Goal: Transaction & Acquisition: Purchase product/service

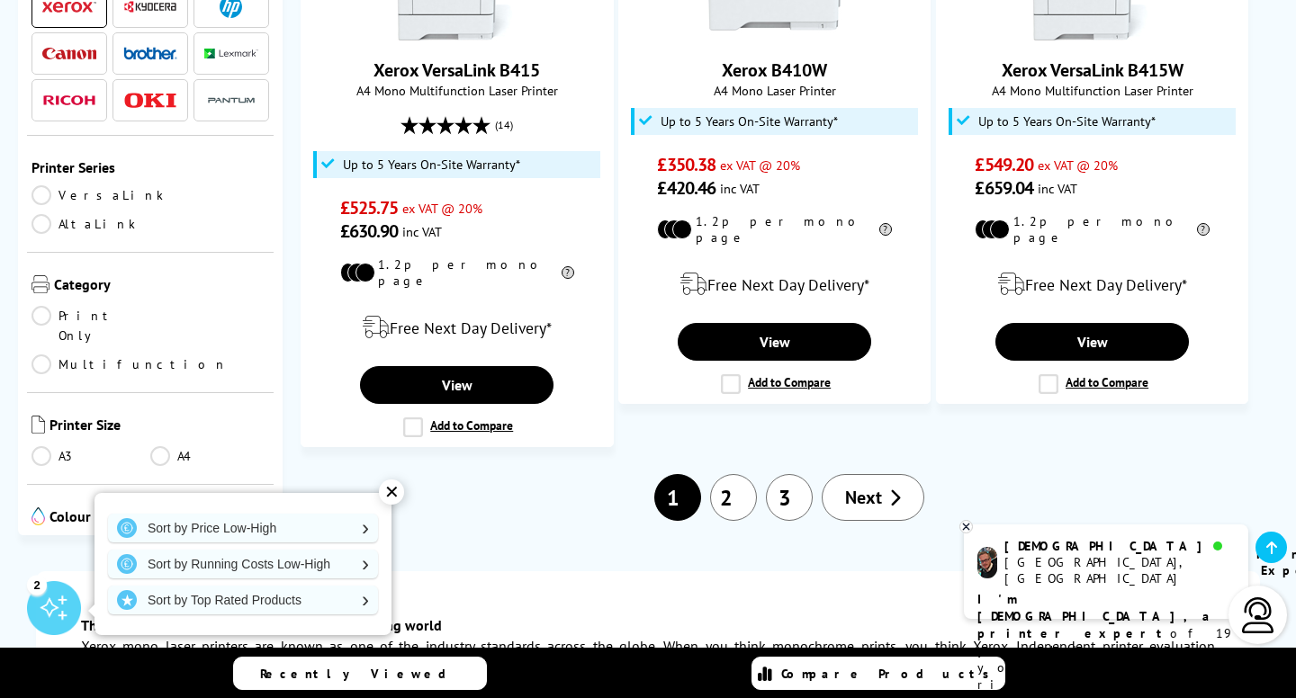
scroll to position [2607, 0]
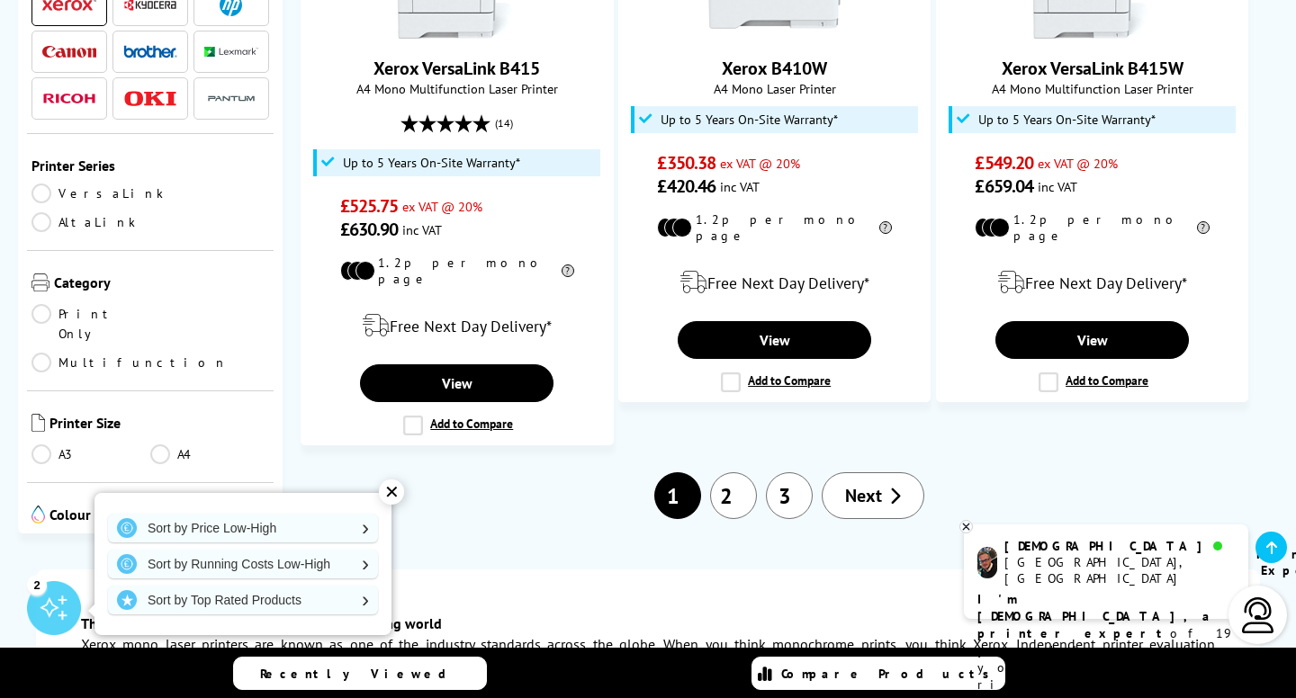
click at [879, 484] on span "Next" at bounding box center [863, 495] width 37 height 23
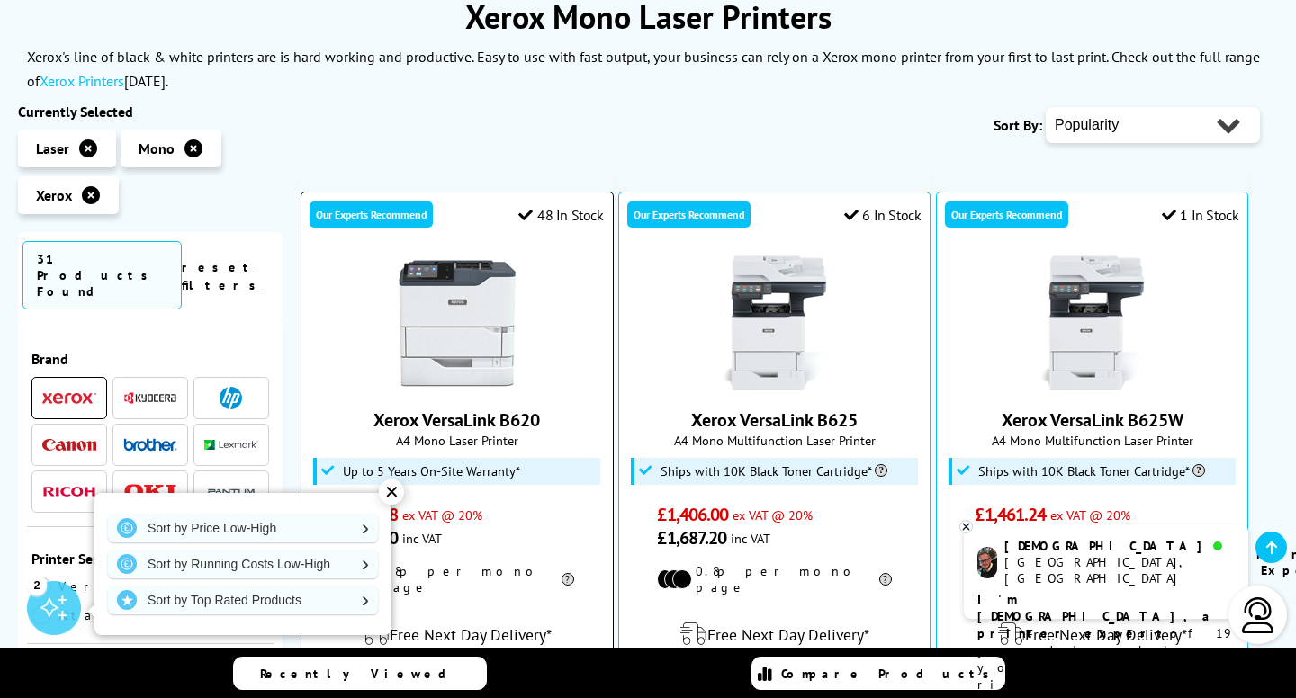
scroll to position [224, 0]
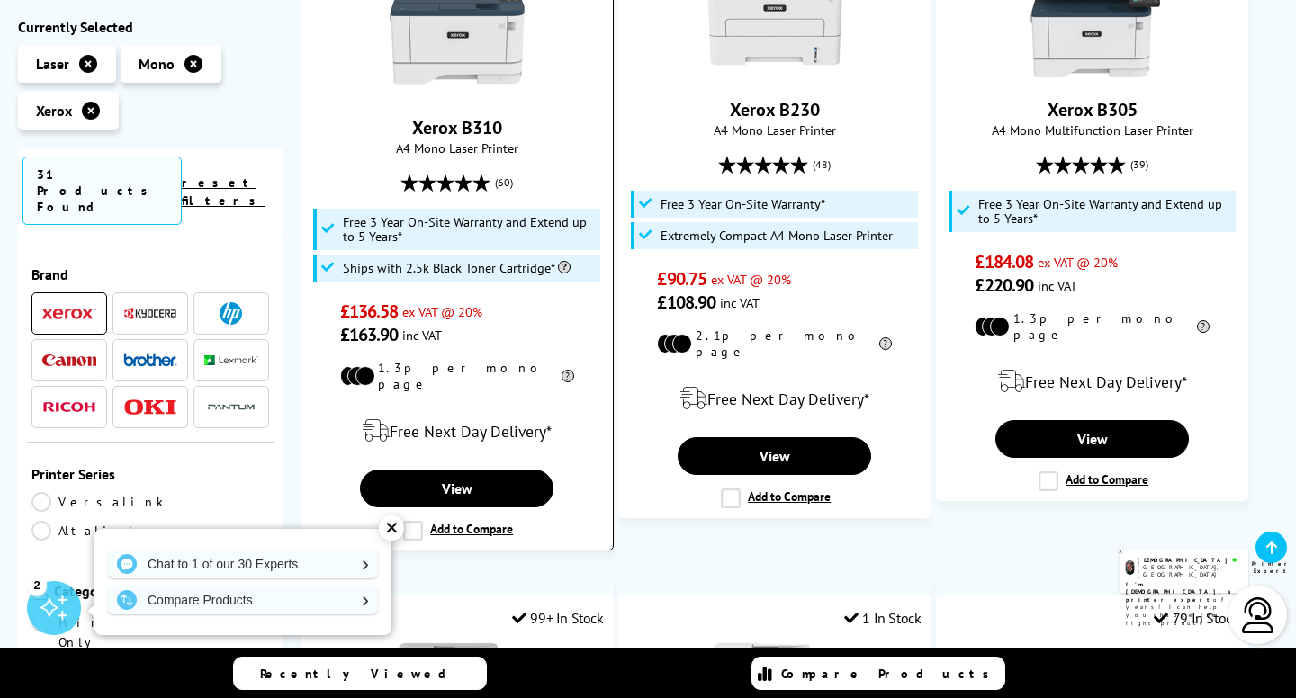
scroll to position [1220, 0]
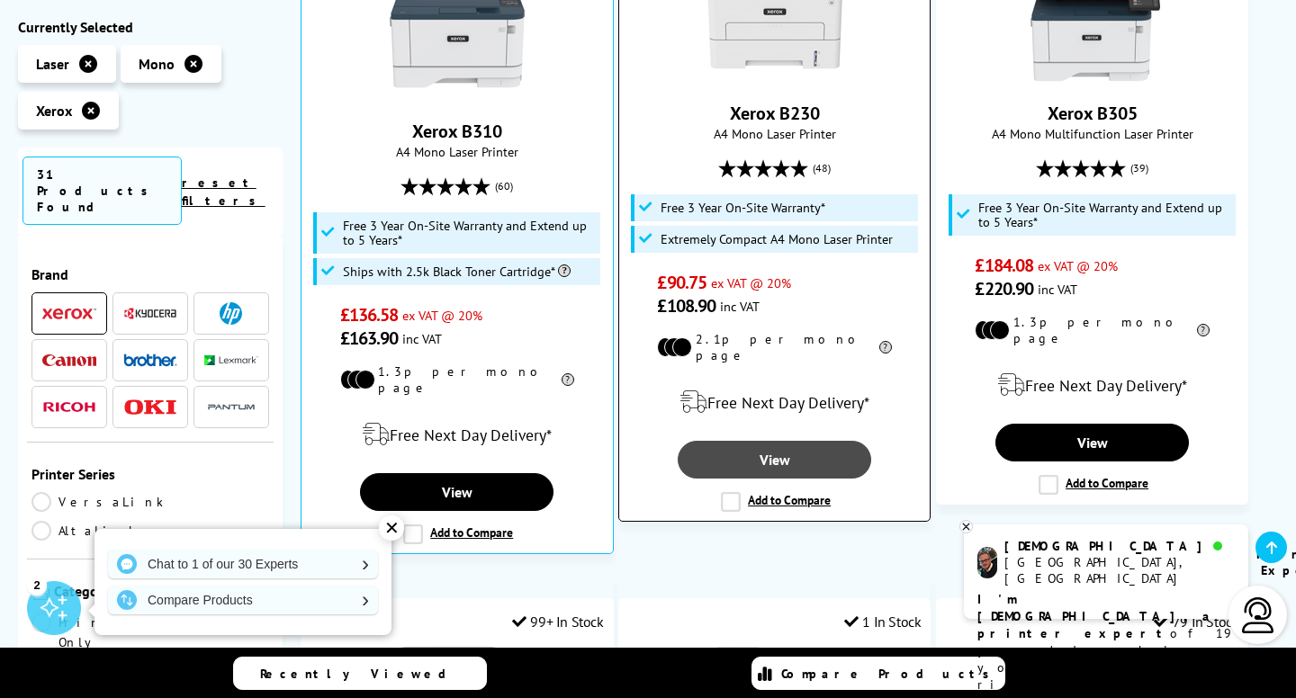
click at [760, 441] on link "View" at bounding box center [774, 460] width 193 height 38
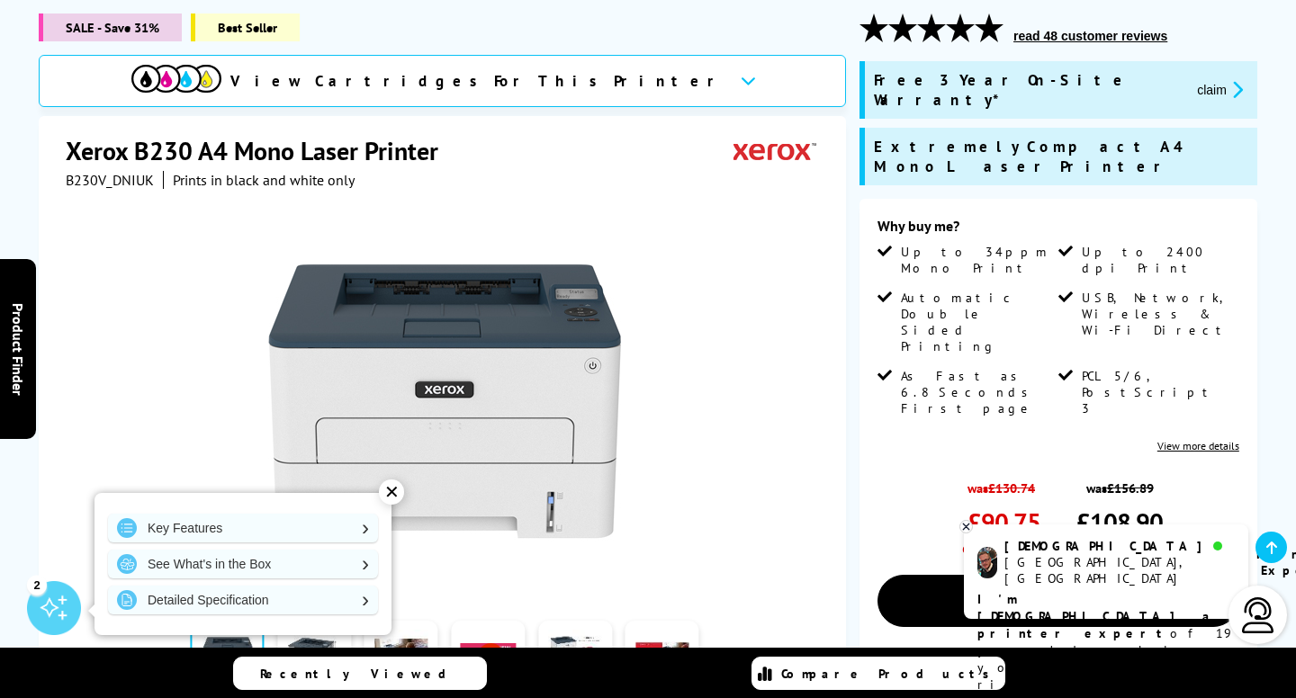
scroll to position [240, 0]
click at [741, 81] on icon at bounding box center [748, 81] width 15 height 10
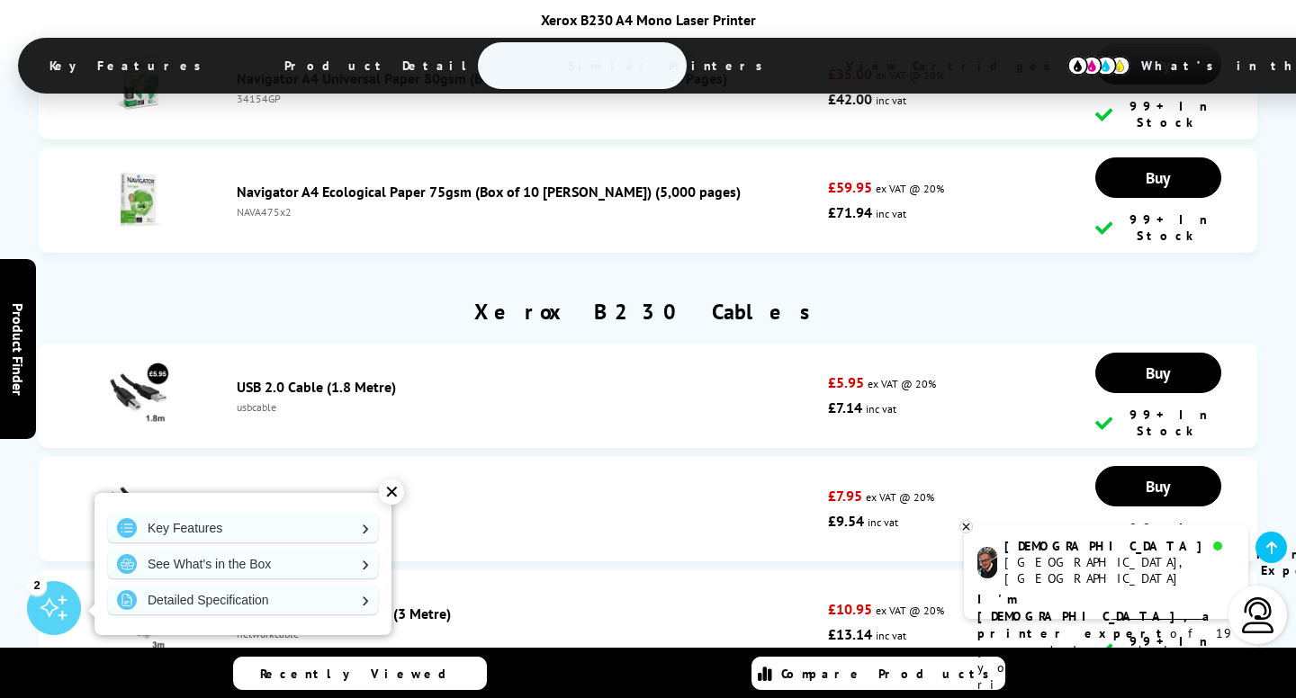
scroll to position [6834, 0]
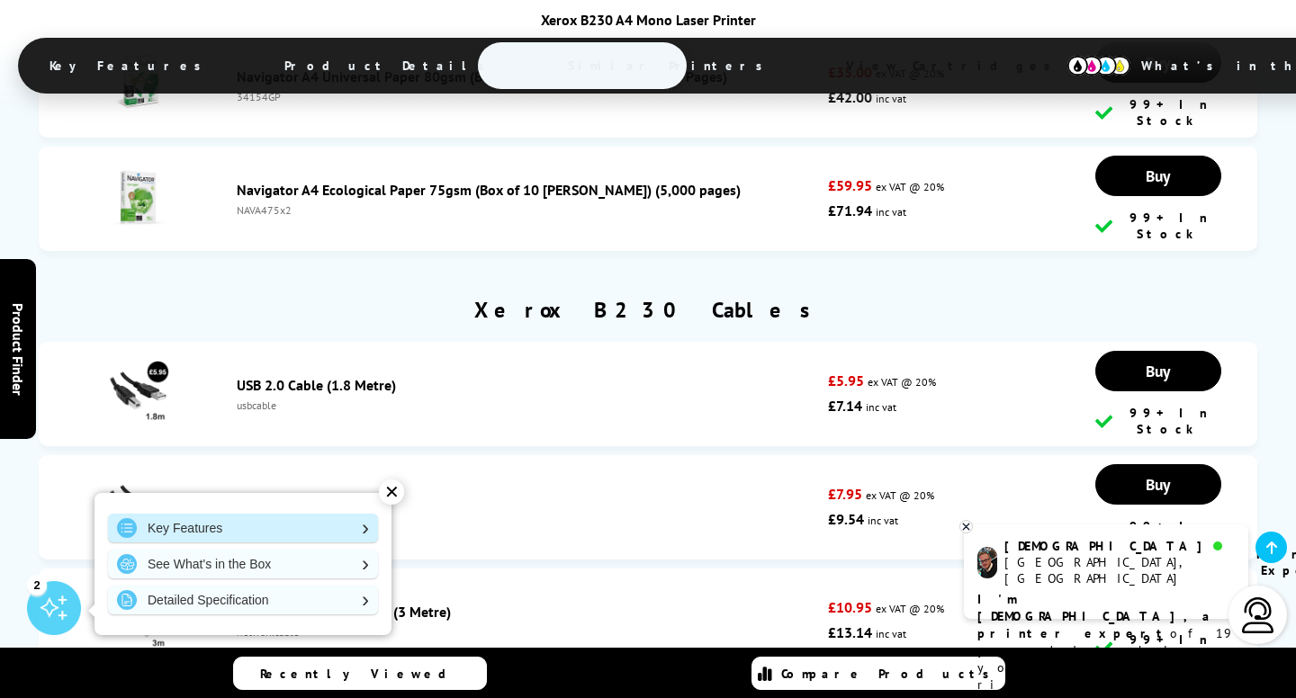
click at [340, 527] on link "Key Features" at bounding box center [243, 528] width 270 height 29
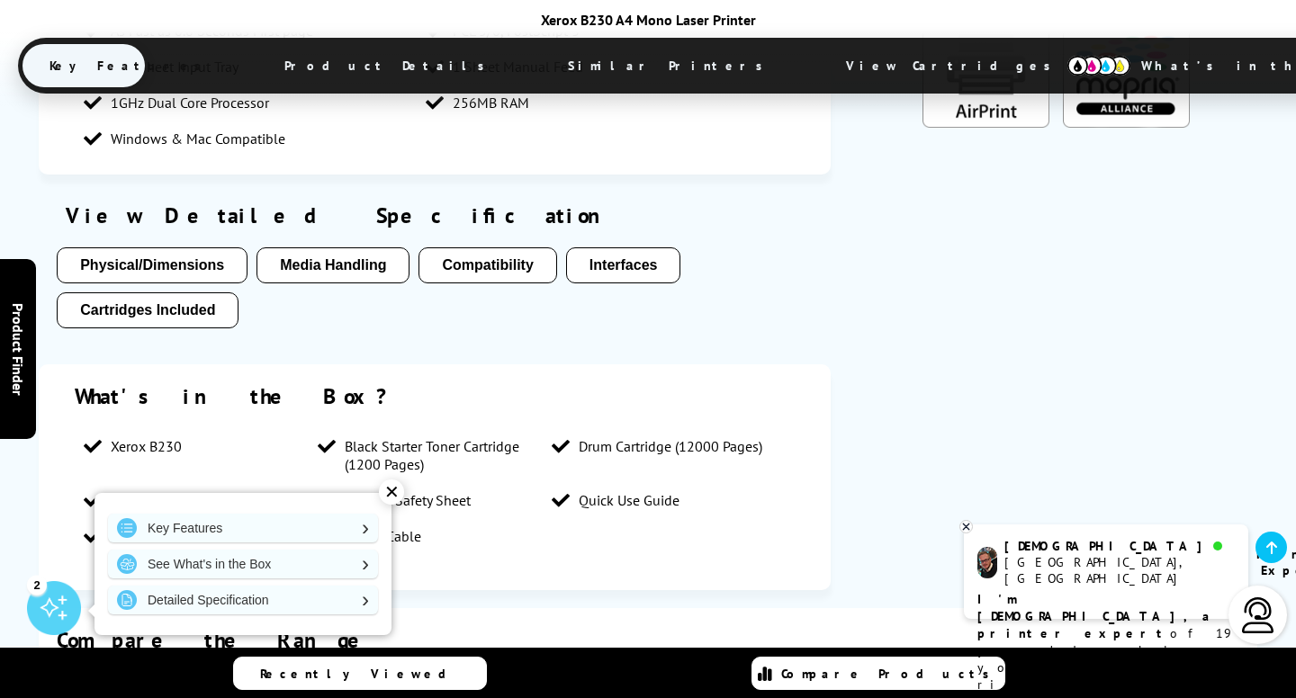
scroll to position [2814, 0]
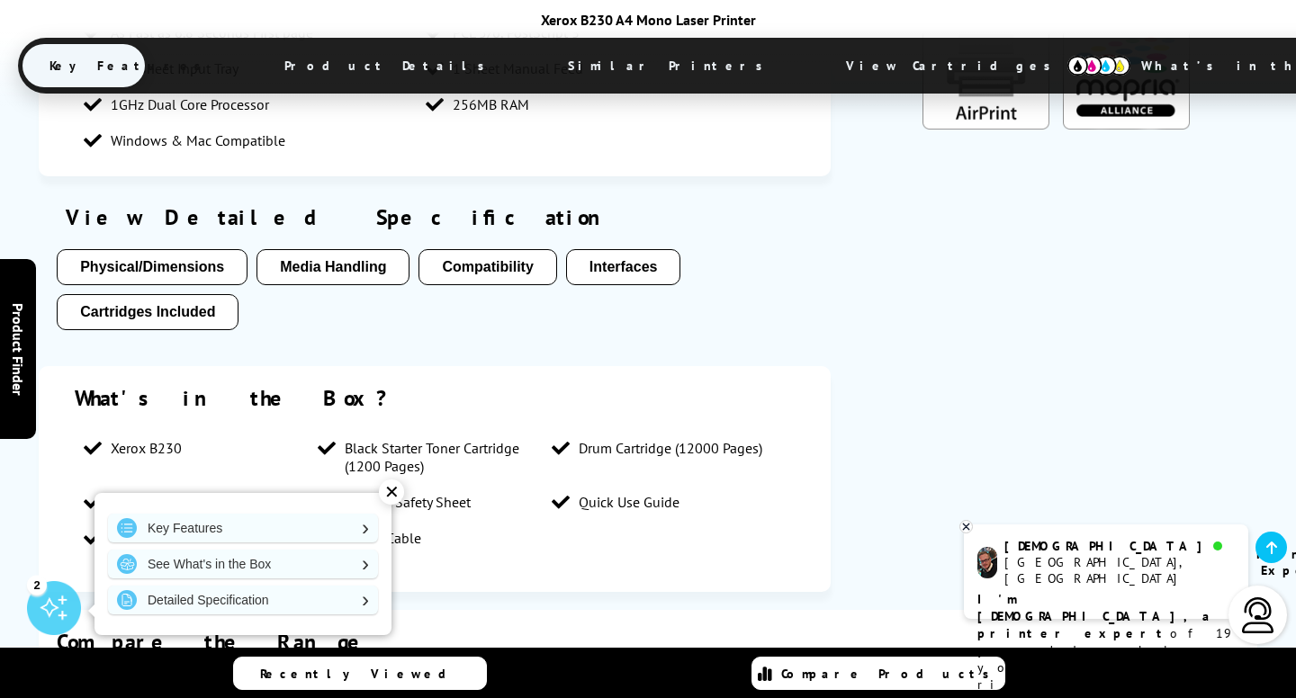
click at [385, 67] on span "Product Details" at bounding box center [389, 65] width 264 height 43
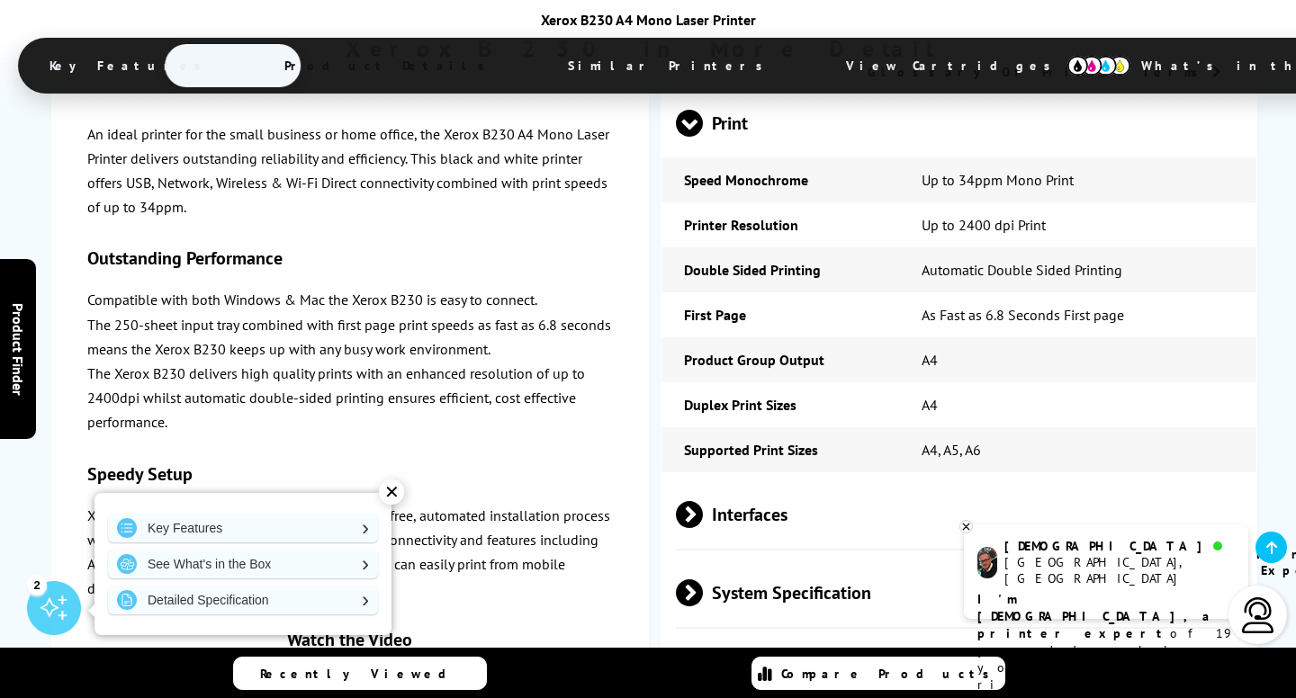
scroll to position [3622, 0]
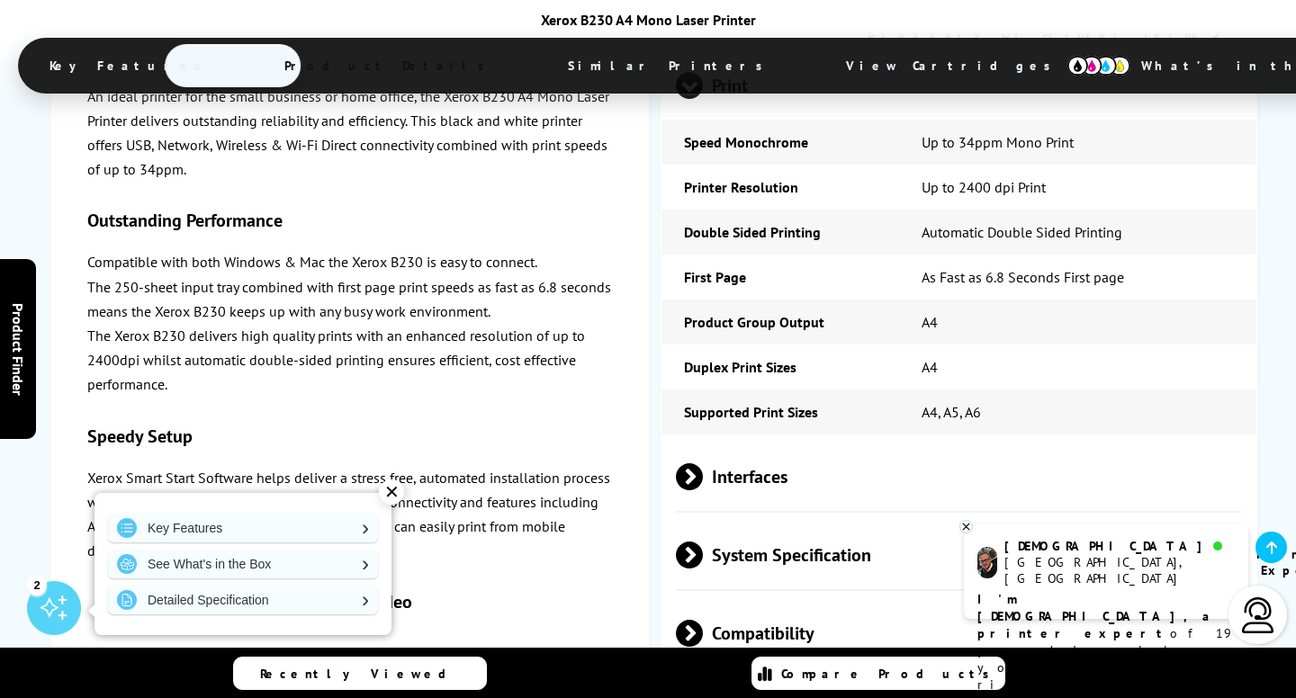
click at [391, 490] on div "✕" at bounding box center [391, 492] width 25 height 25
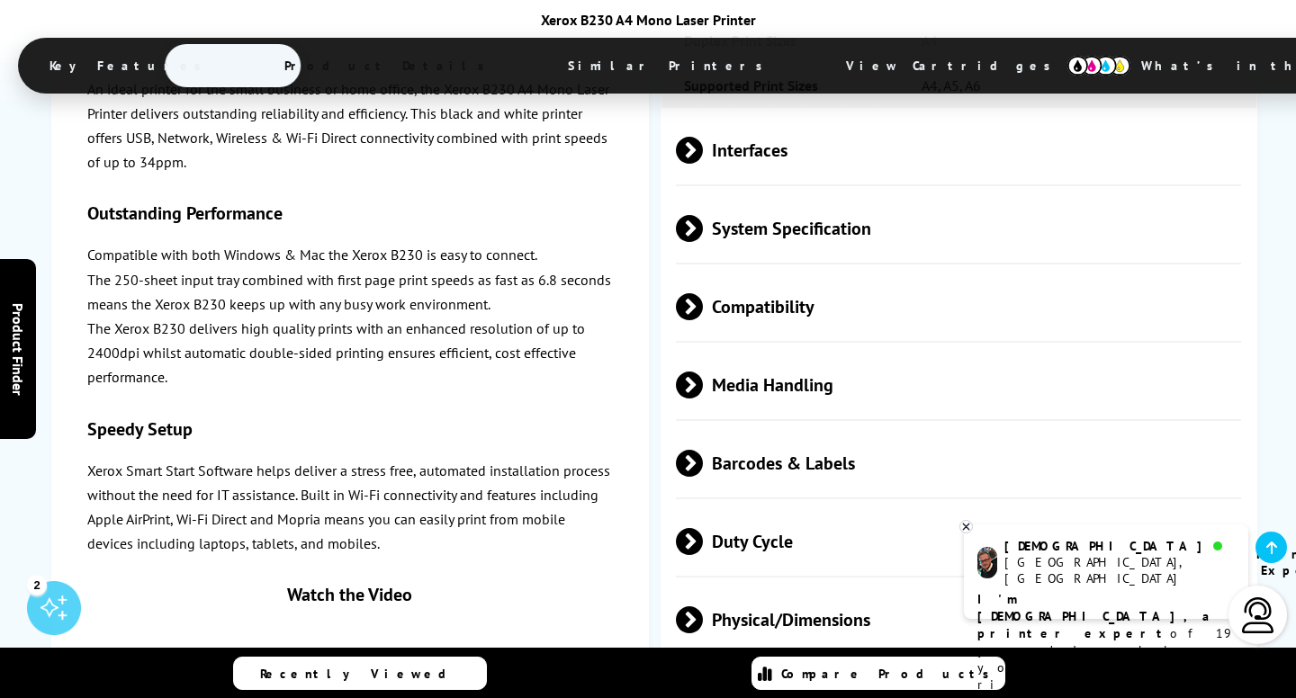
scroll to position [3956, 0]
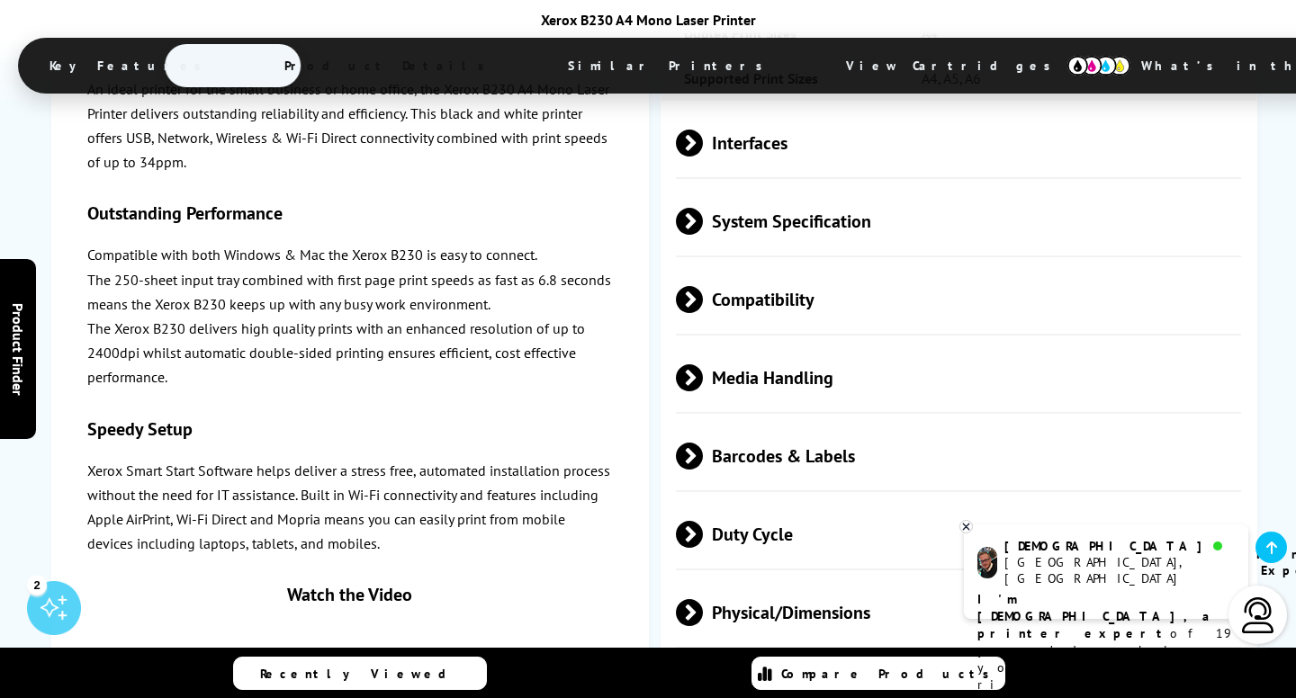
click at [380, 601] on div "Watch the Video" at bounding box center [349, 595] width 525 height 23
click at [379, 600] on div "Watch the Video" at bounding box center [349, 595] width 525 height 23
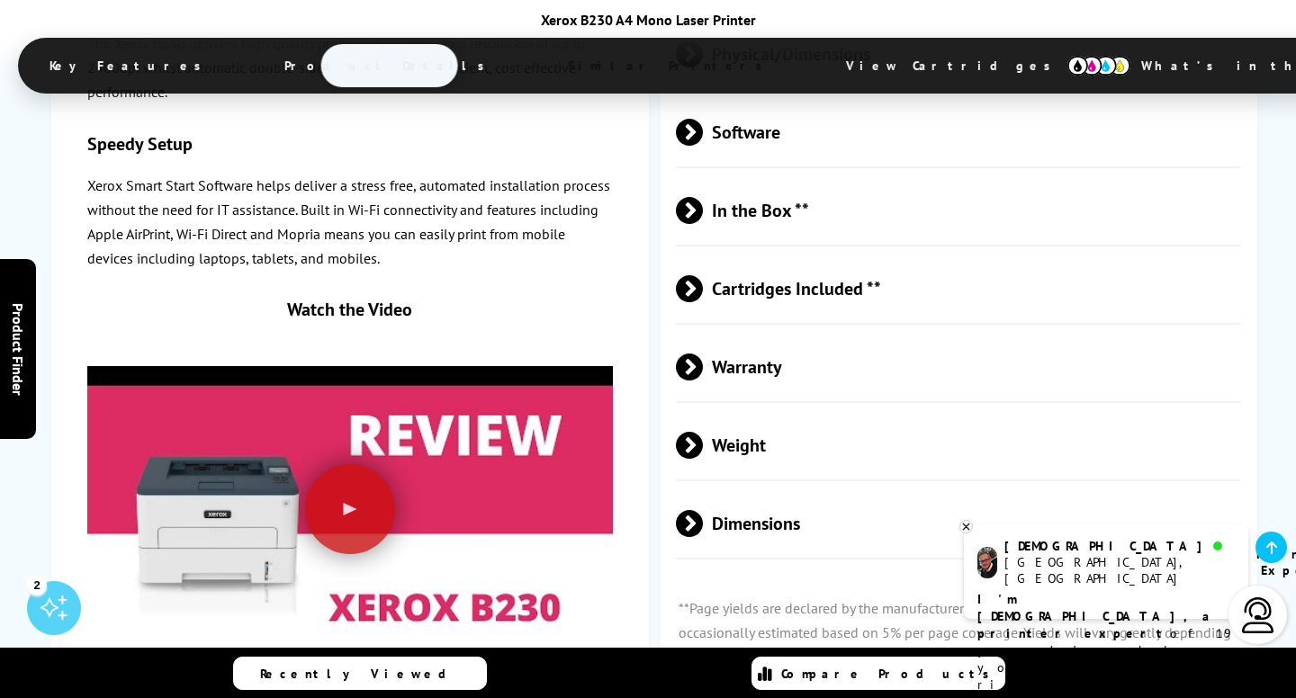
scroll to position [4511, 0]
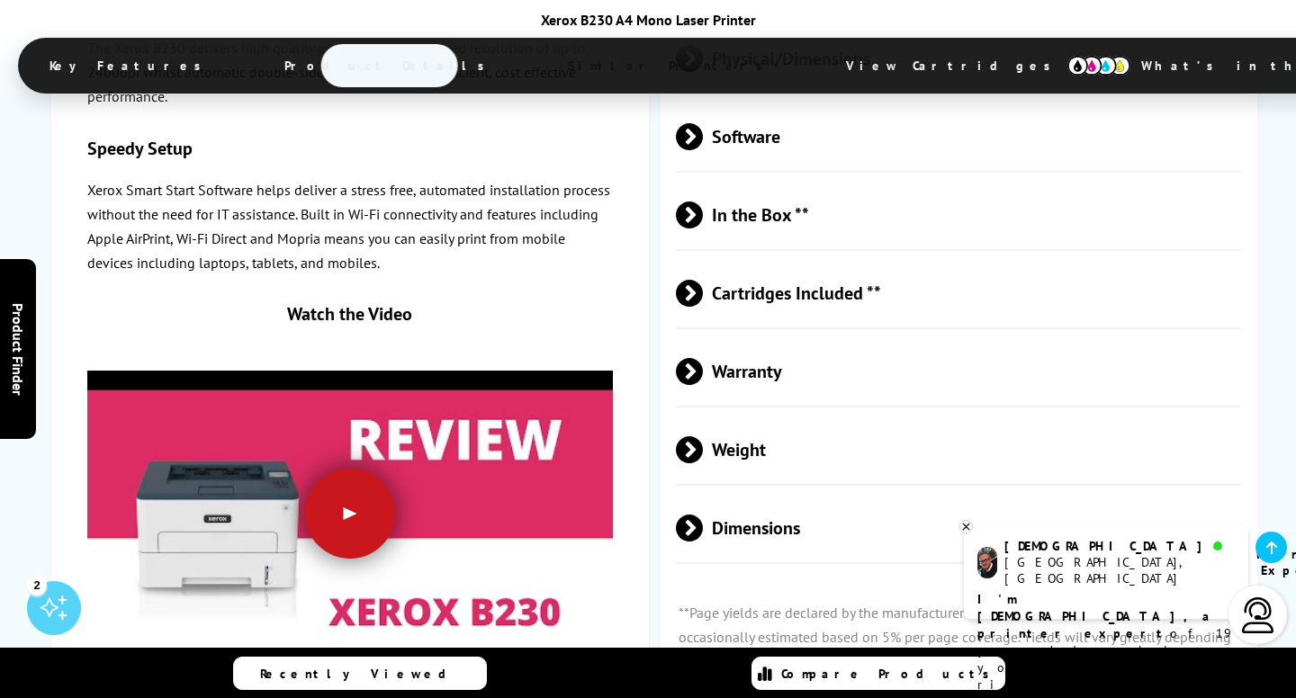
click at [347, 469] on div at bounding box center [350, 514] width 90 height 90
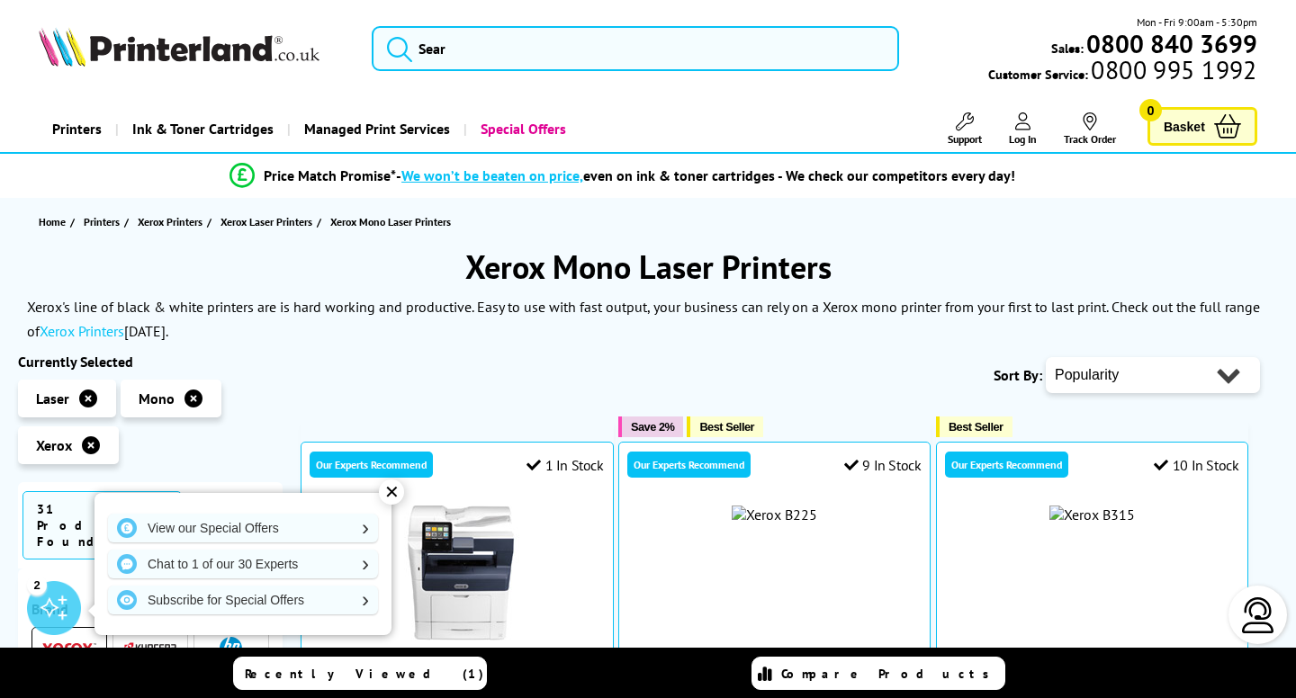
scroll to position [1220, 0]
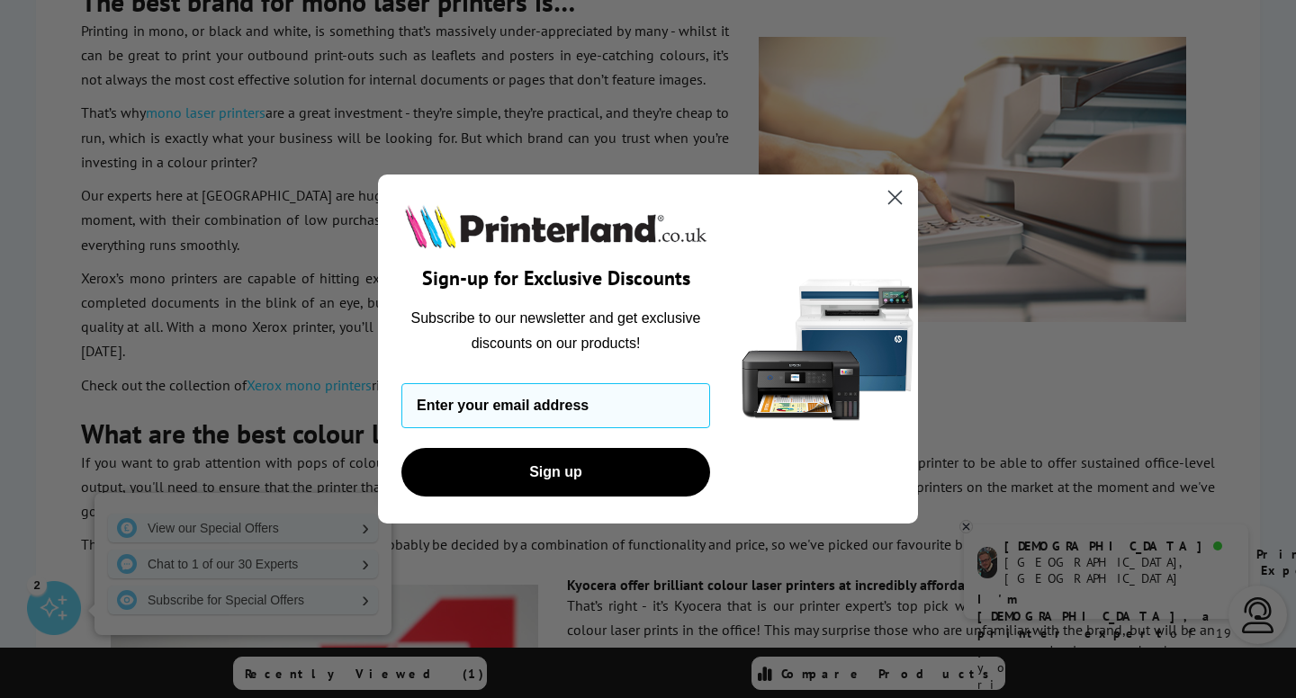
click at [890, 193] on icon "Close dialog" at bounding box center [895, 197] width 13 height 13
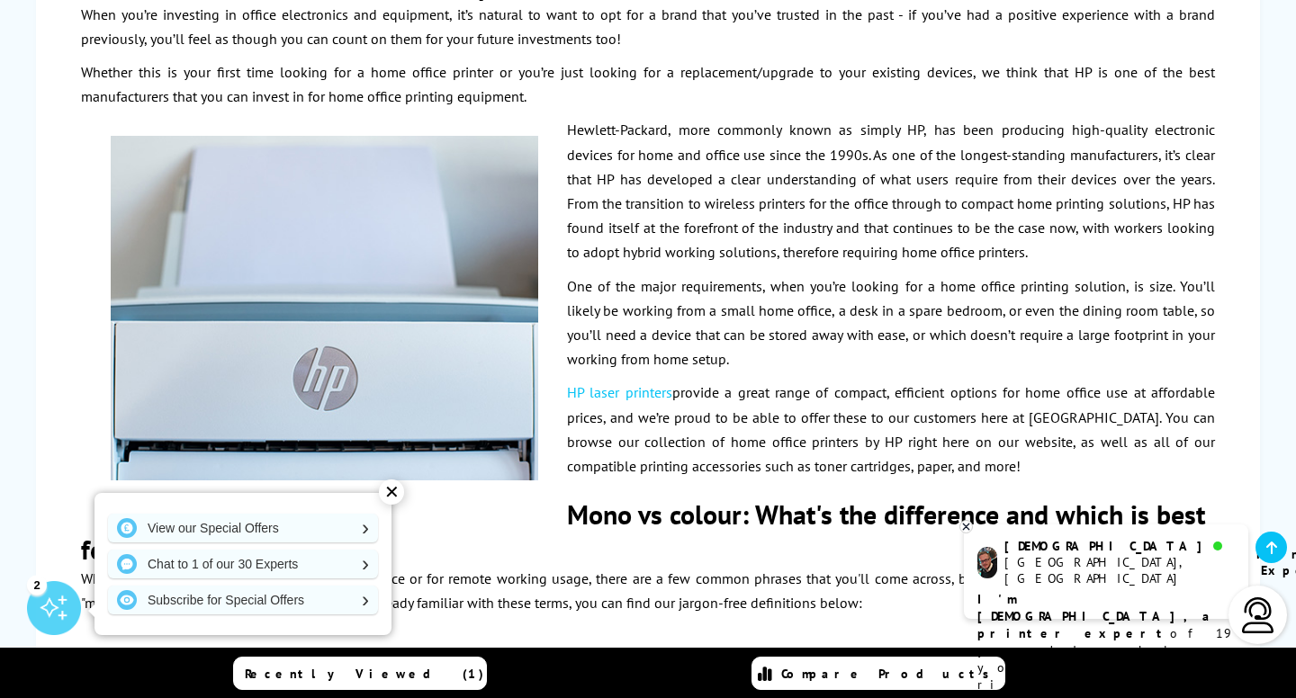
scroll to position [5365, 0]
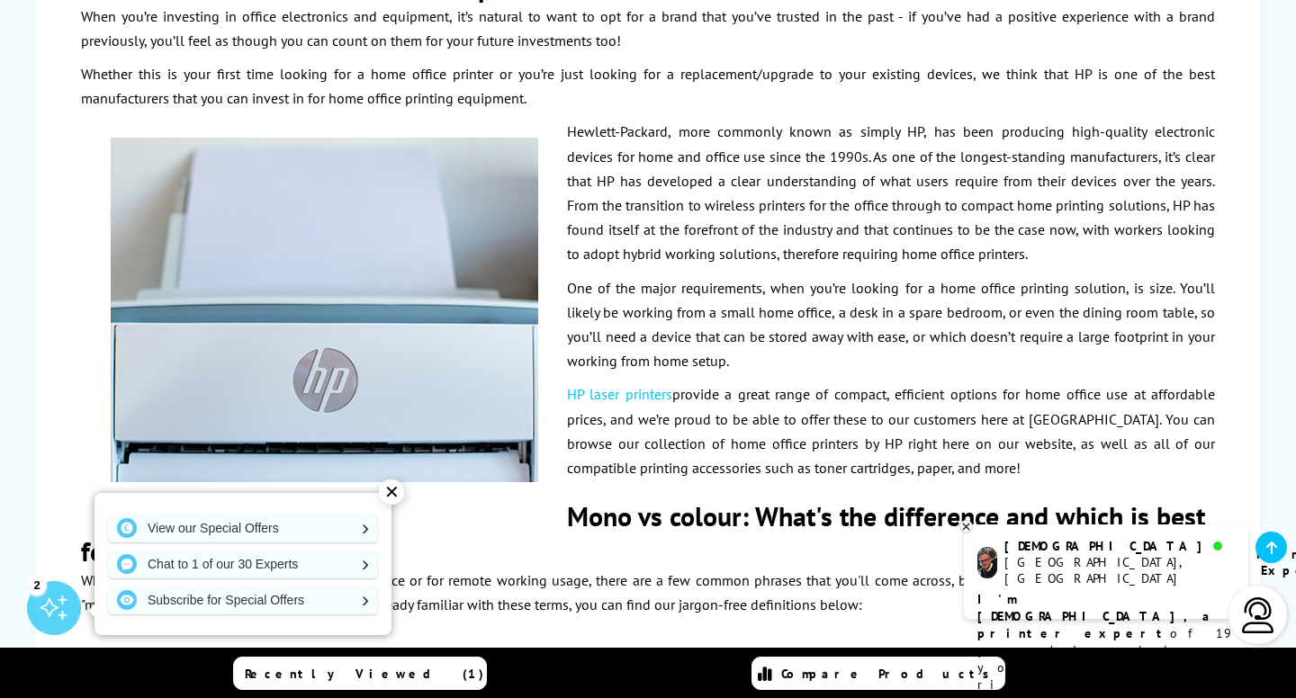
click at [608, 385] on link "HP laser printers" at bounding box center [619, 394] width 105 height 18
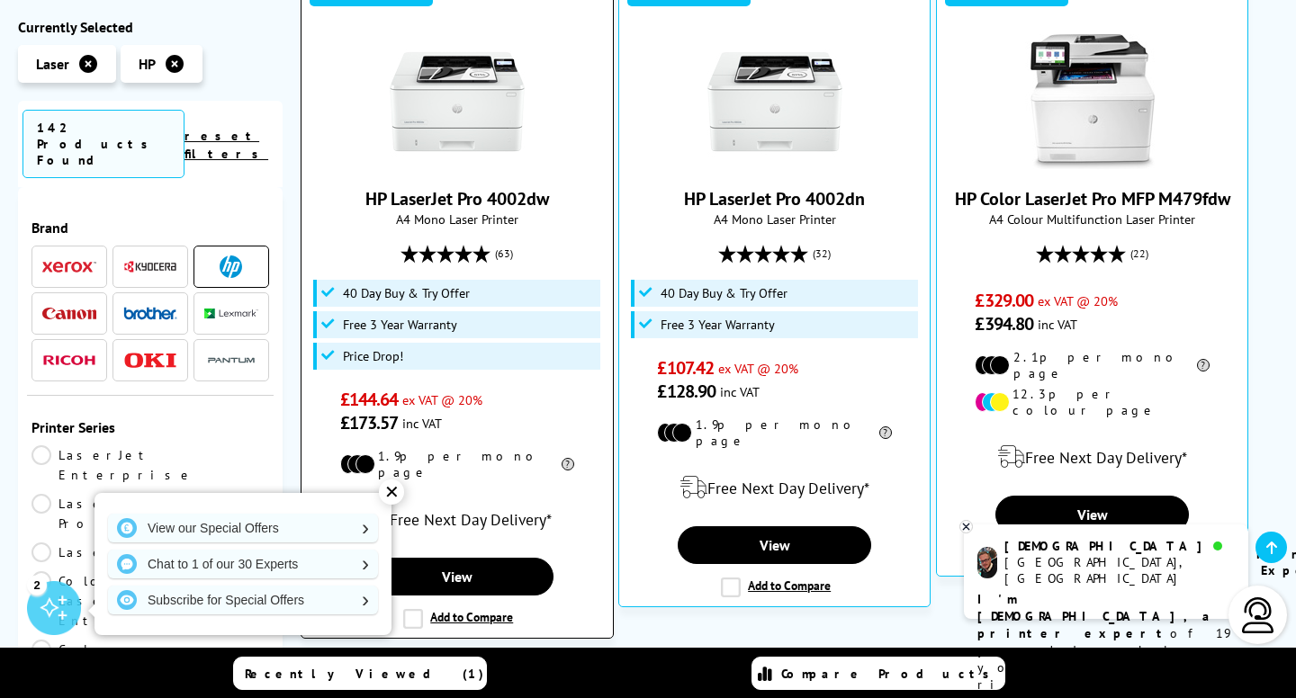
scroll to position [473, 0]
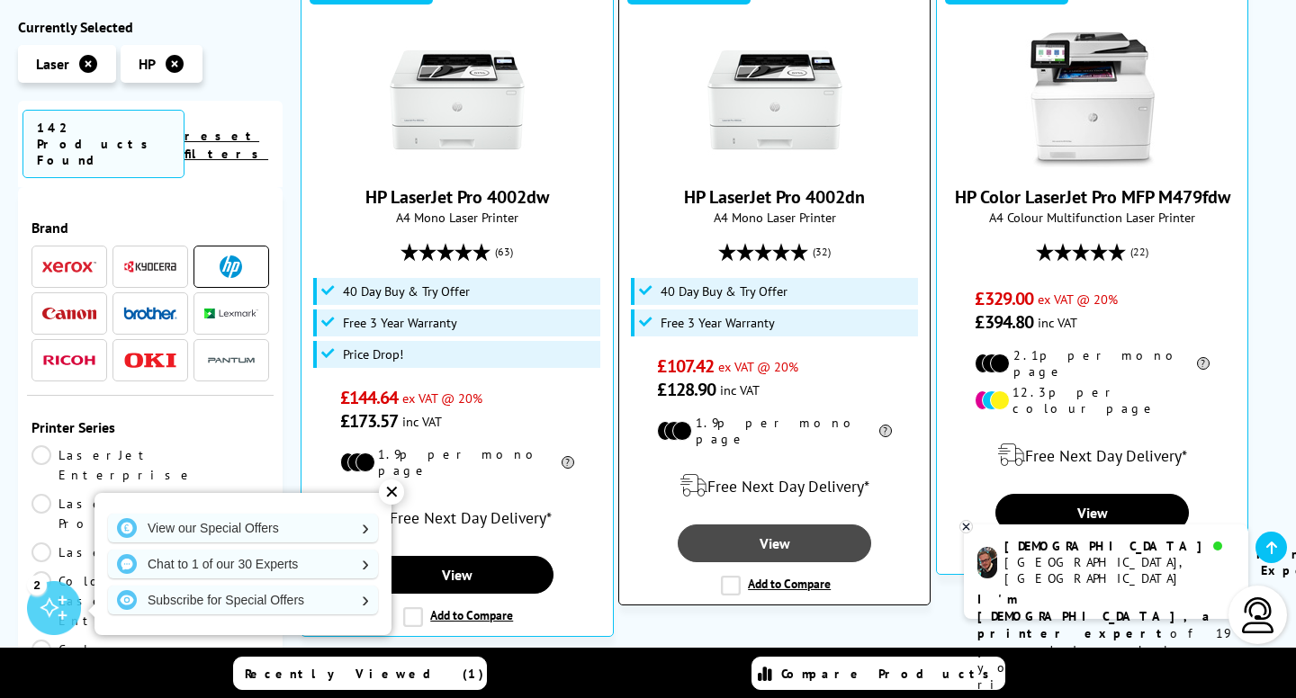
click at [758, 533] on link "View" at bounding box center [774, 544] width 193 height 38
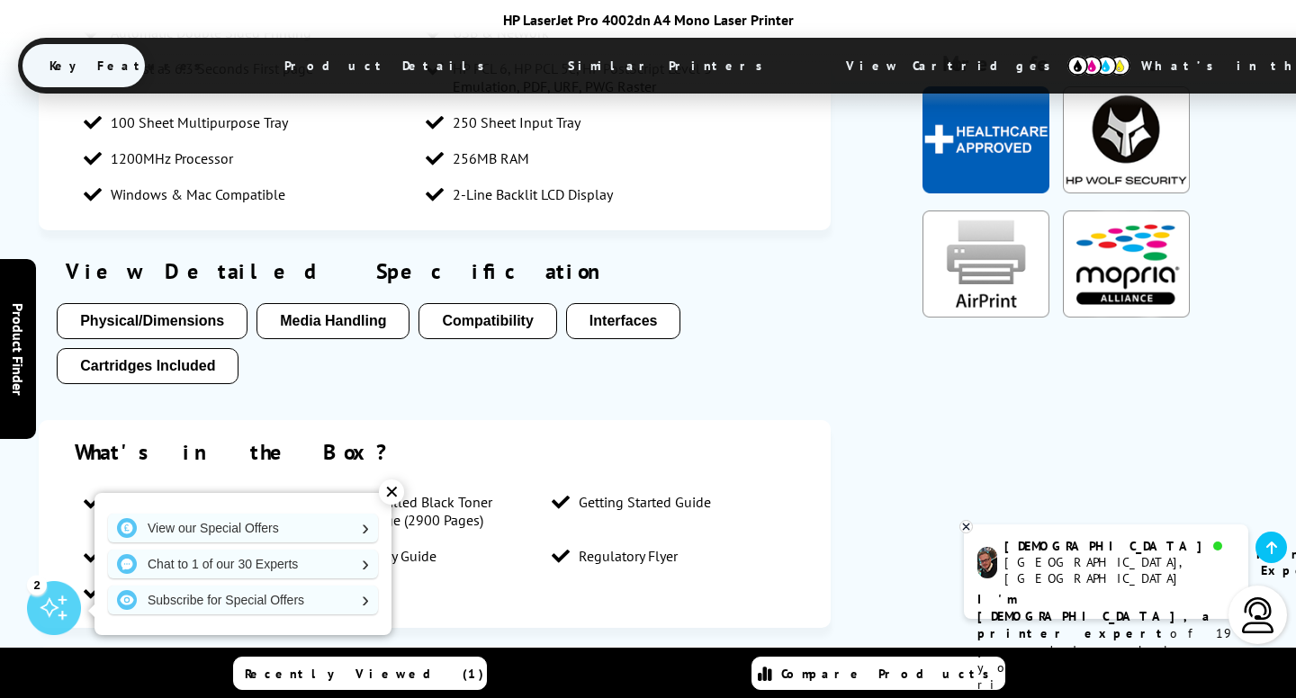
scroll to position [1686, 0]
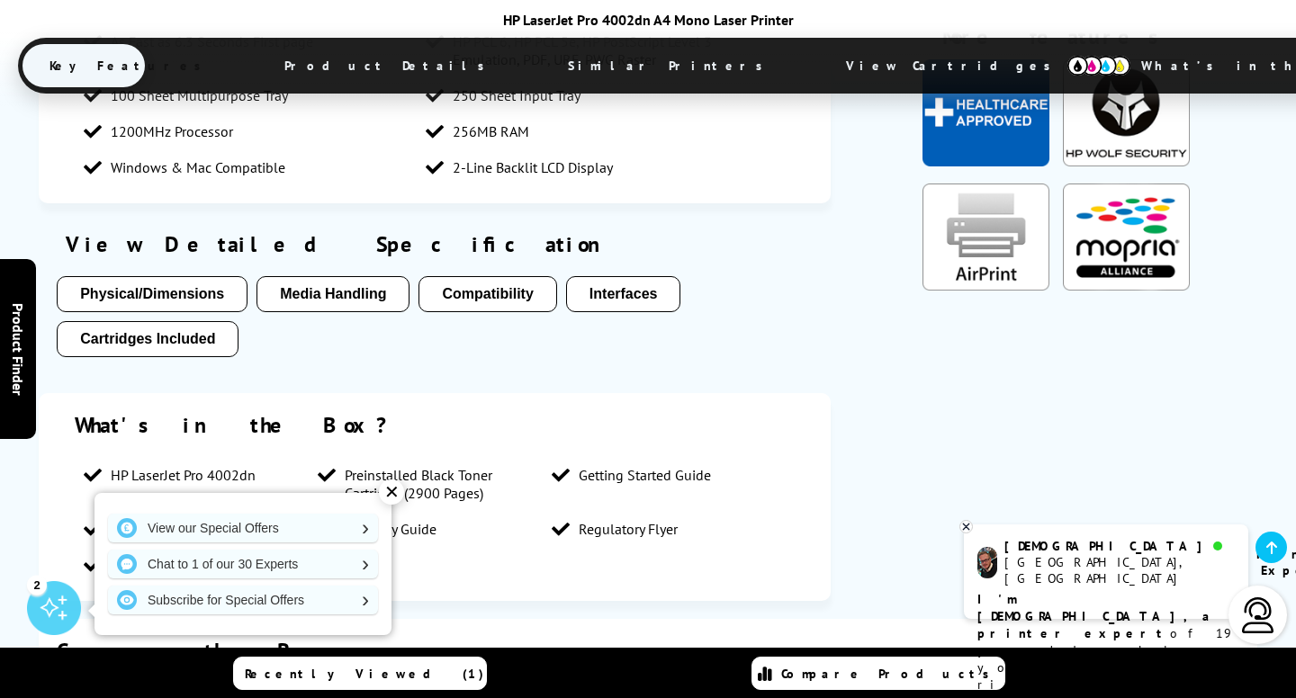
click at [481, 276] on button "Compatibility" at bounding box center [487, 294] width 138 height 36
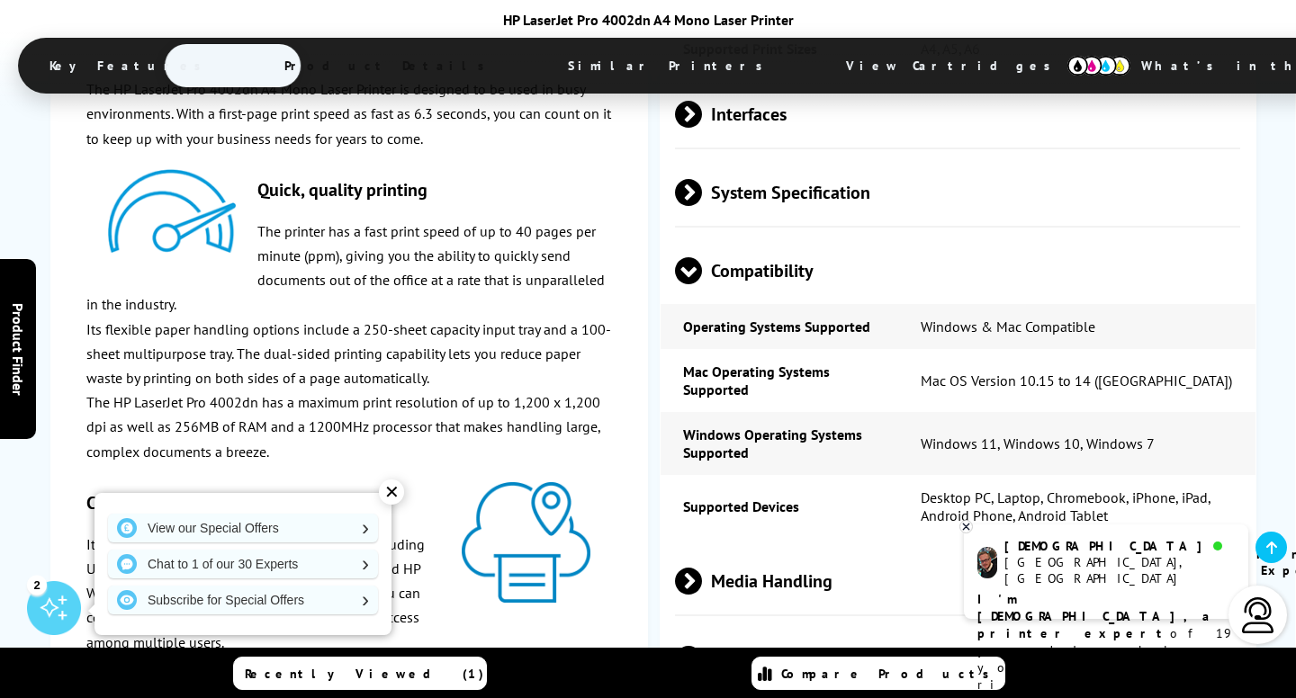
scroll to position [3070, 0]
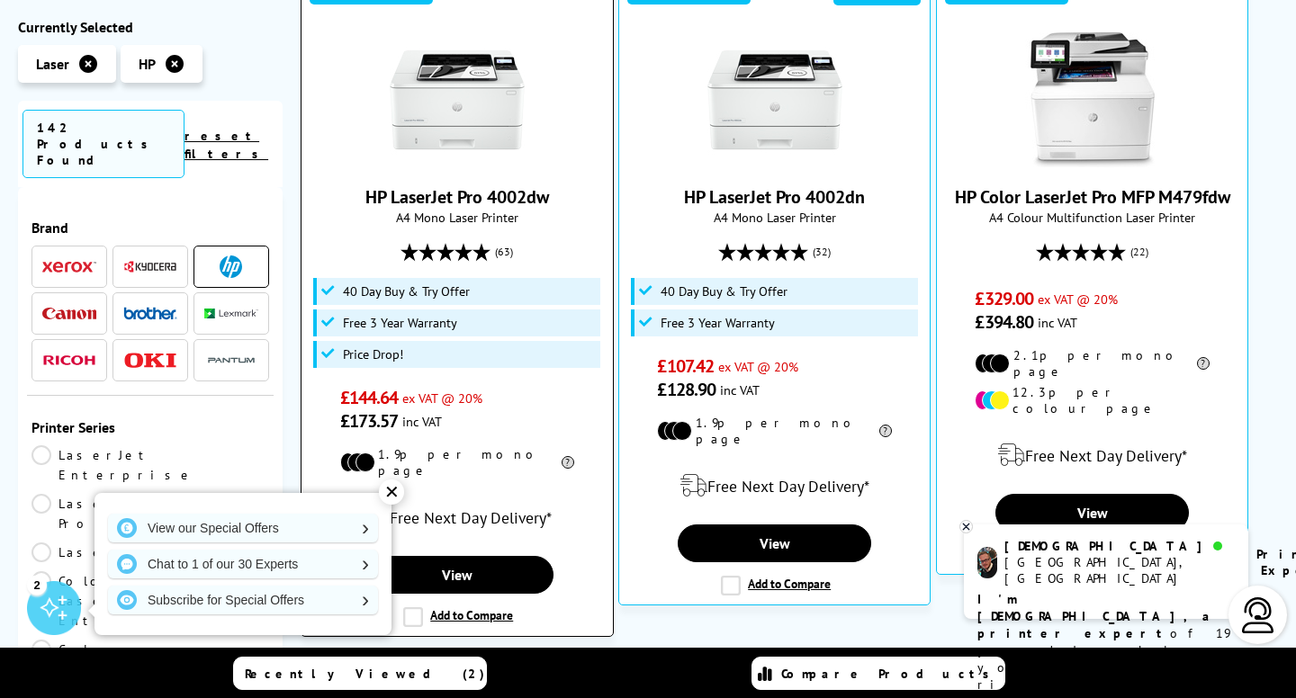
click at [461, 132] on img at bounding box center [457, 99] width 135 height 135
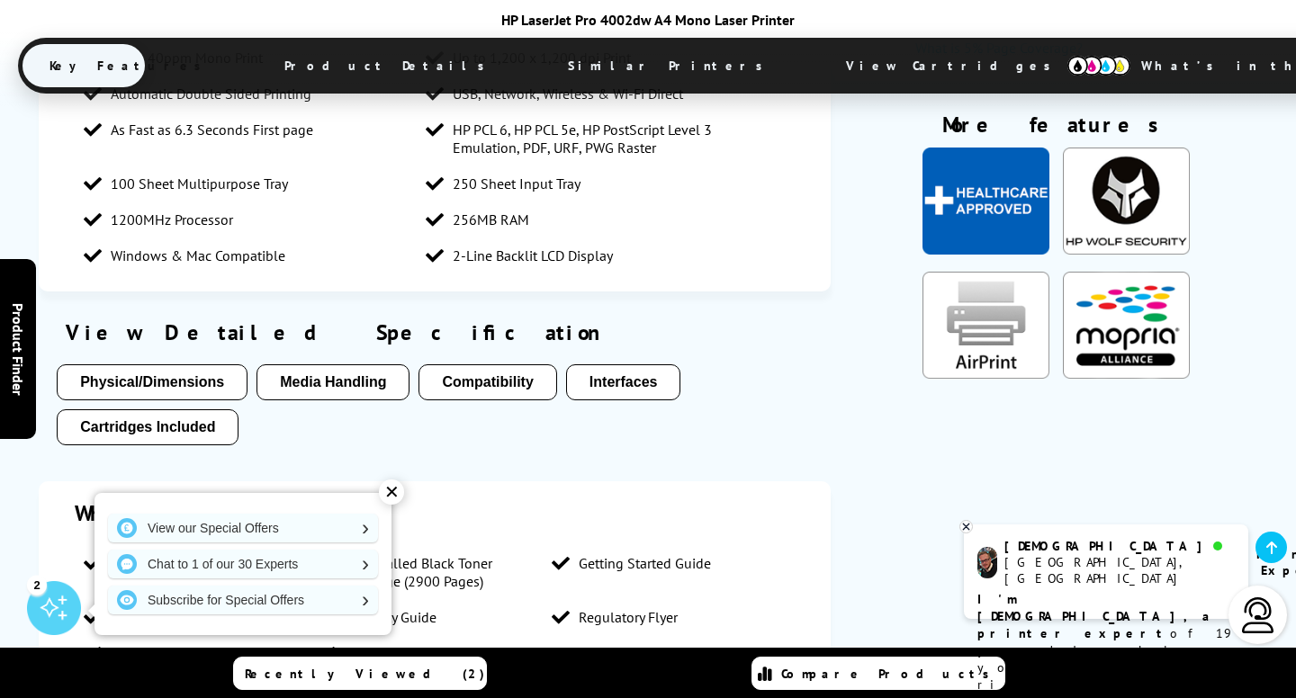
scroll to position [1651, 0]
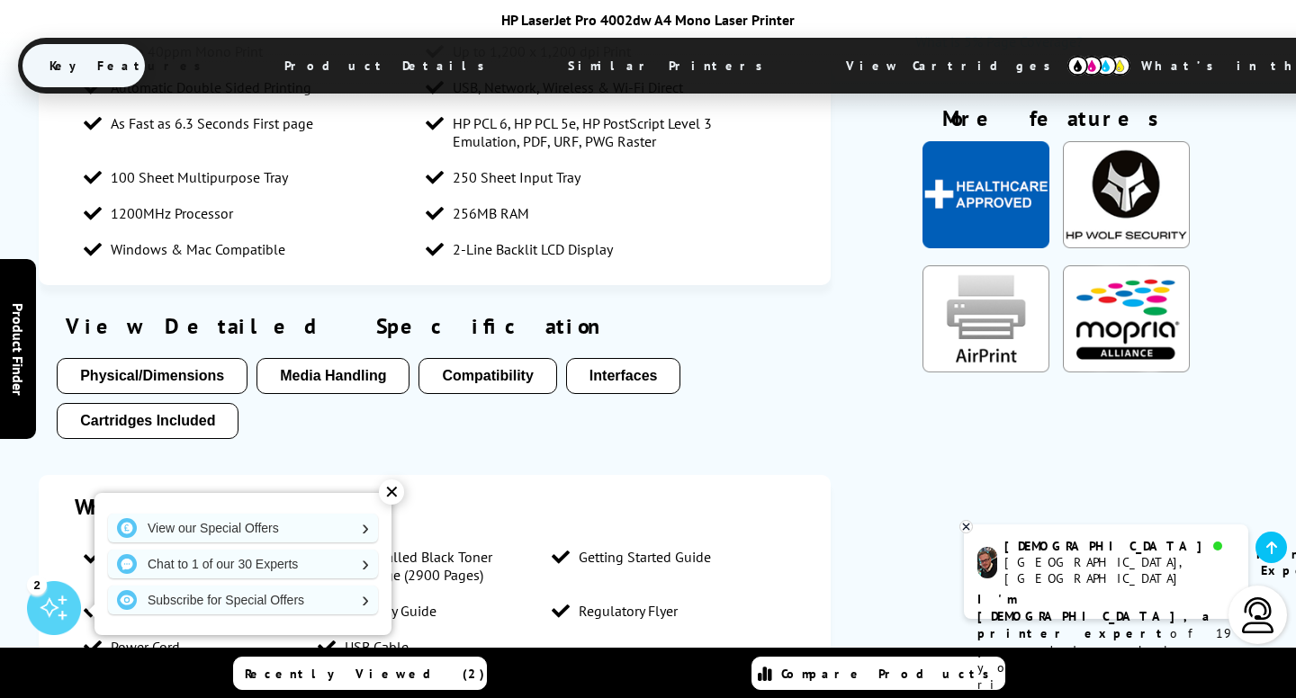
click at [494, 358] on button "Compatibility" at bounding box center [487, 376] width 138 height 36
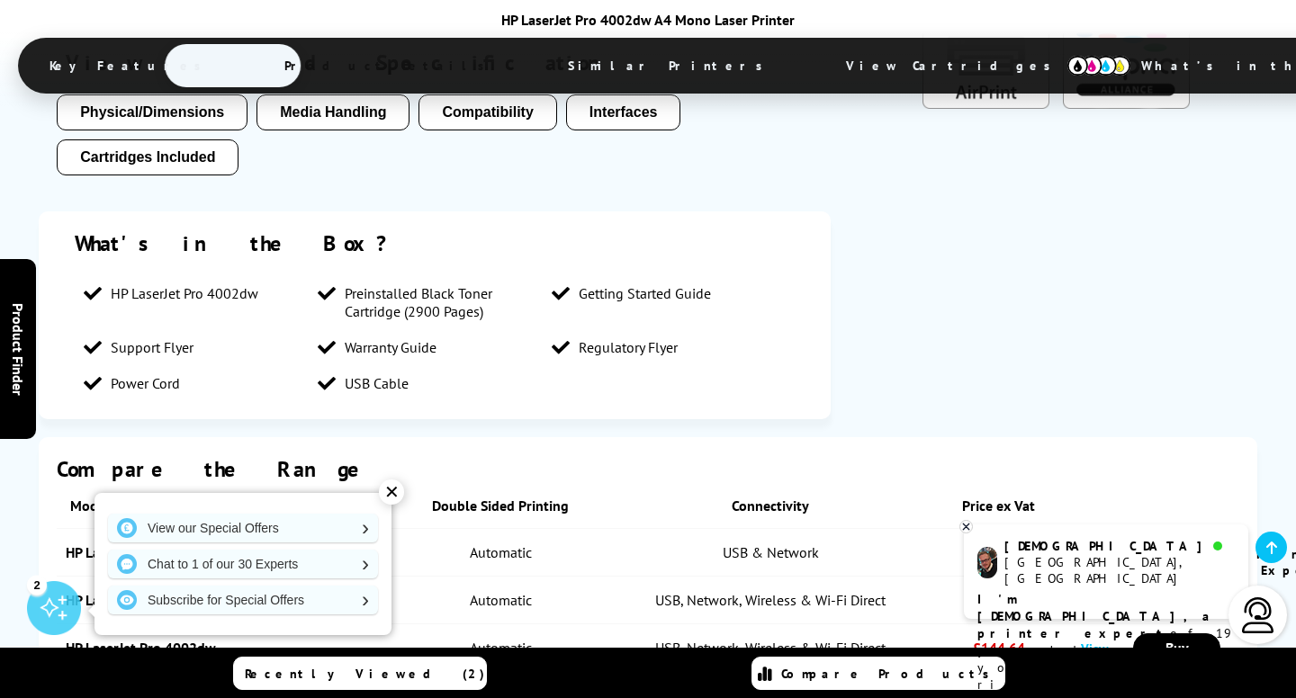
scroll to position [3090, 0]
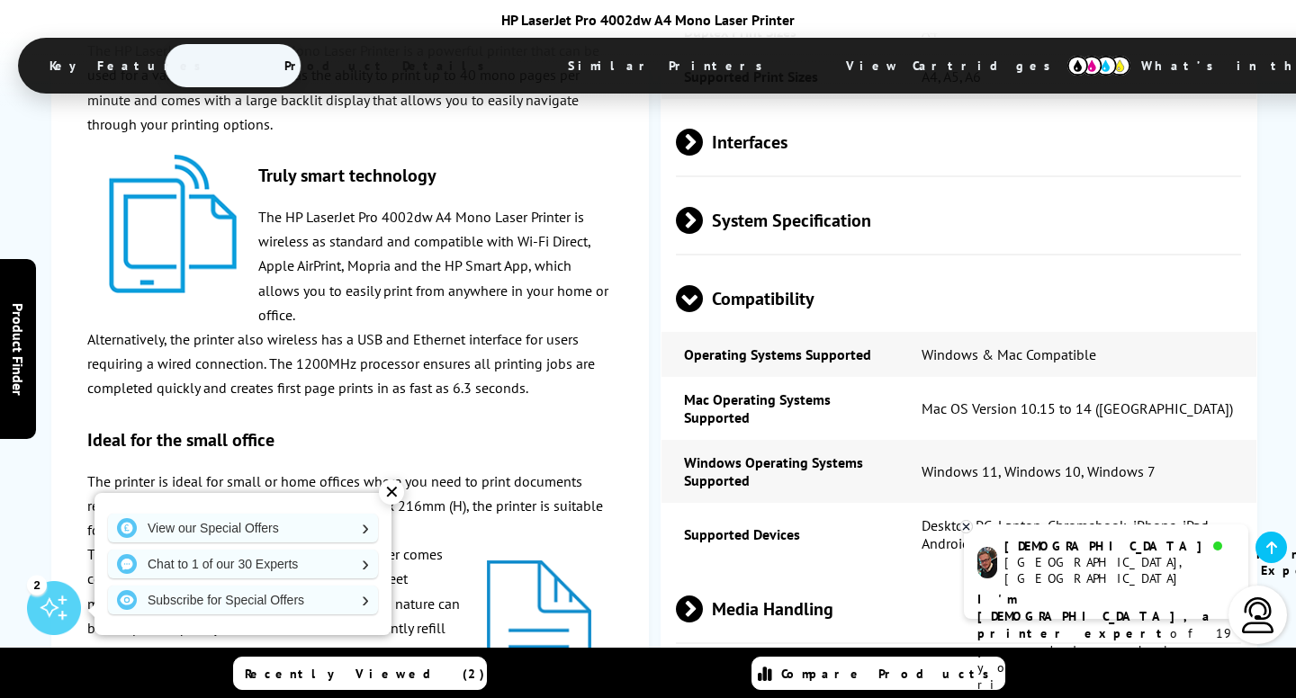
click at [727, 377] on td "Mac Operating Systems Supported" at bounding box center [780, 408] width 238 height 63
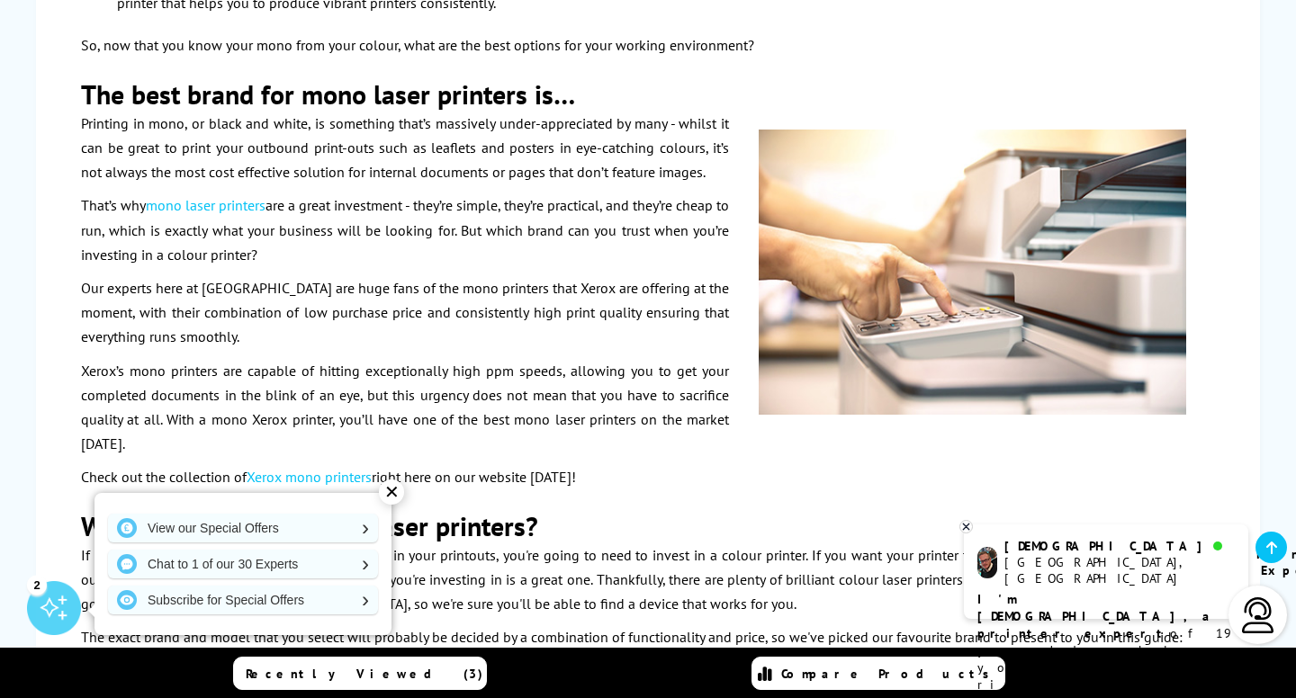
scroll to position [6566, 0]
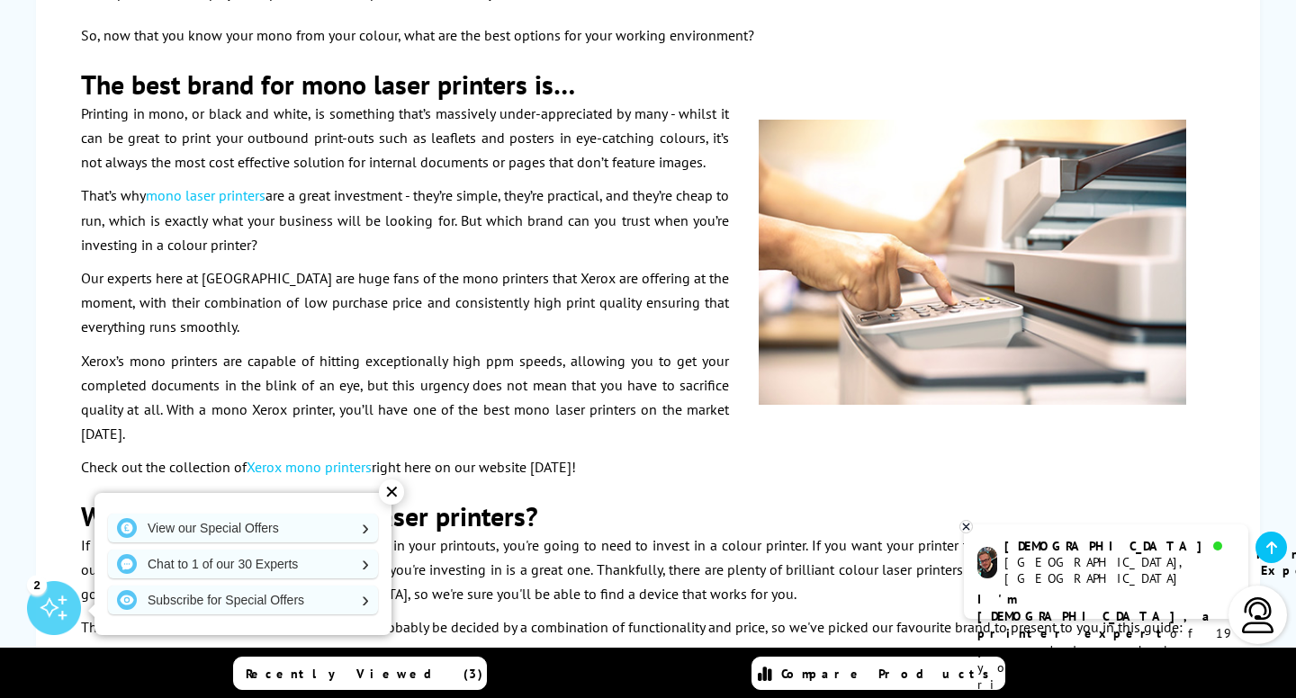
click at [330, 458] on link "Xerox mono printers" at bounding box center [309, 467] width 125 height 18
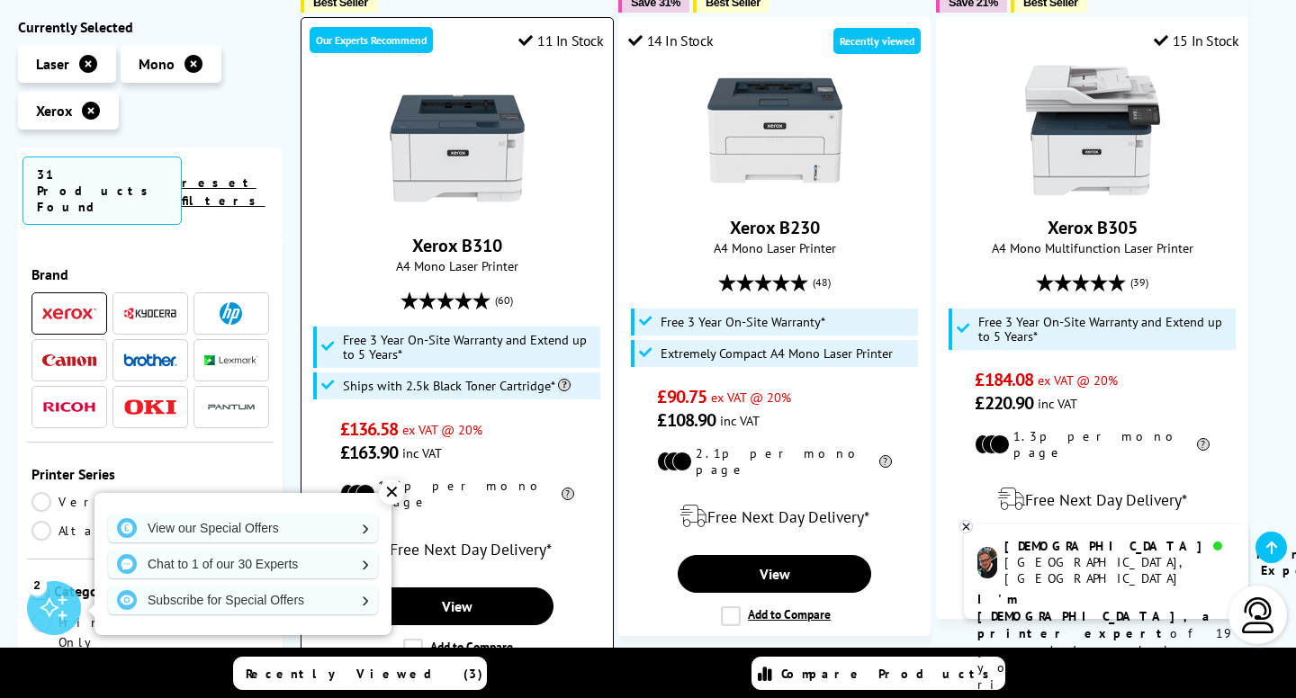
scroll to position [1110, 0]
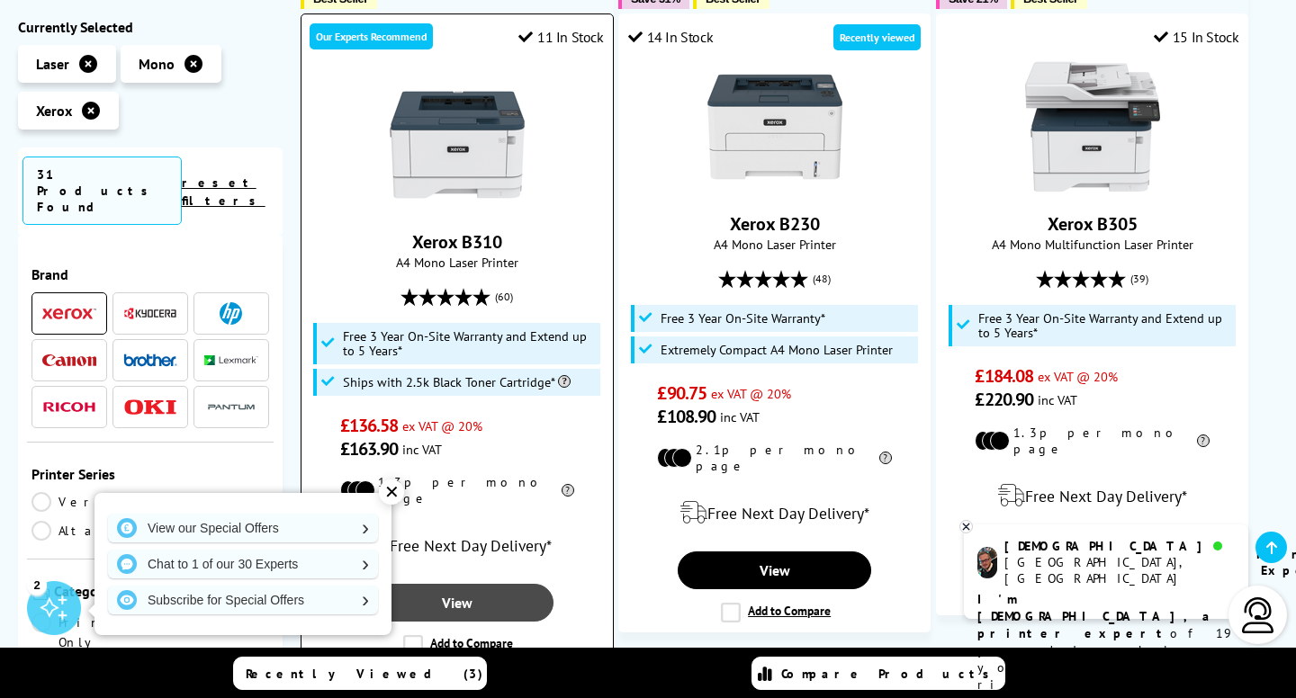
click at [466, 584] on link "View" at bounding box center [456, 603] width 193 height 38
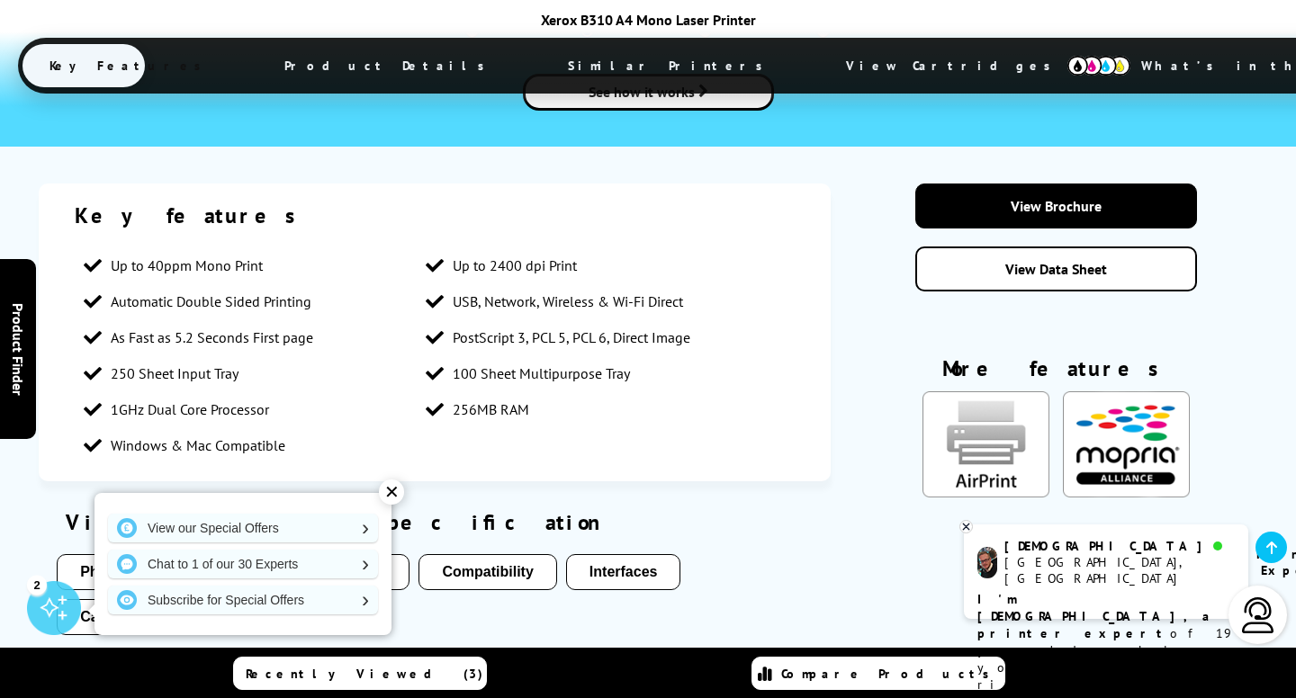
scroll to position [2653, 0]
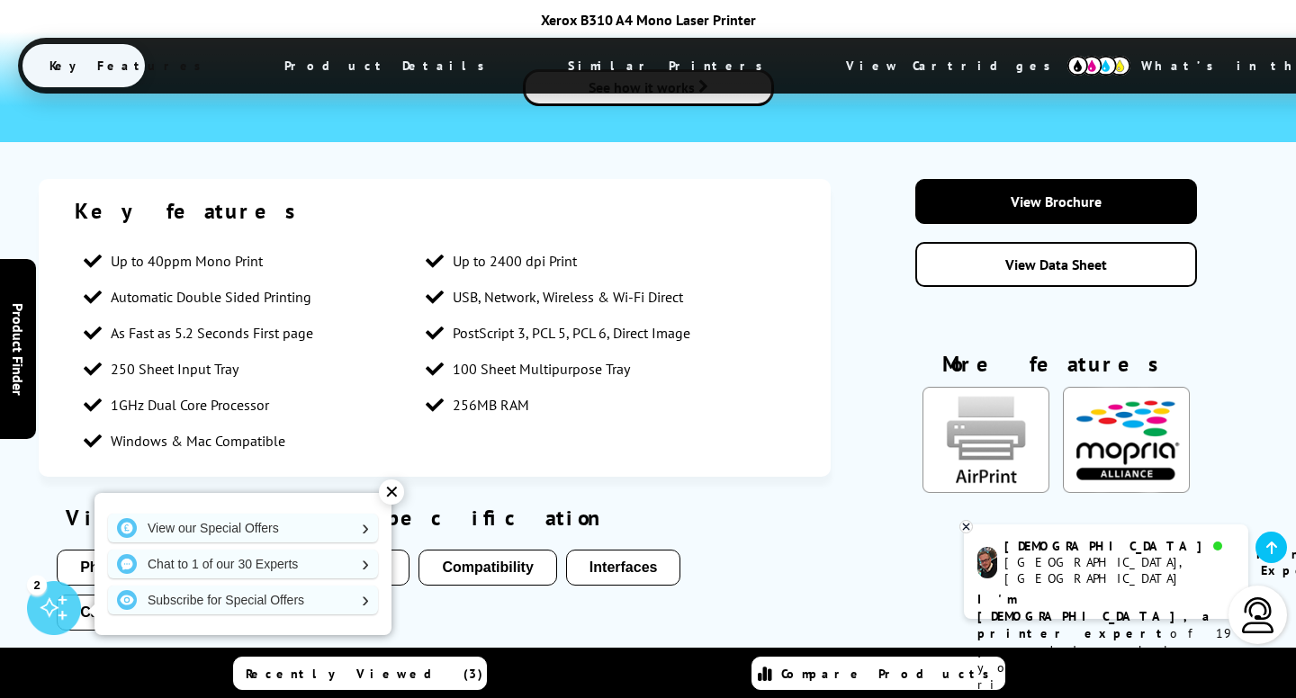
click at [477, 550] on button "Compatibility" at bounding box center [487, 568] width 138 height 36
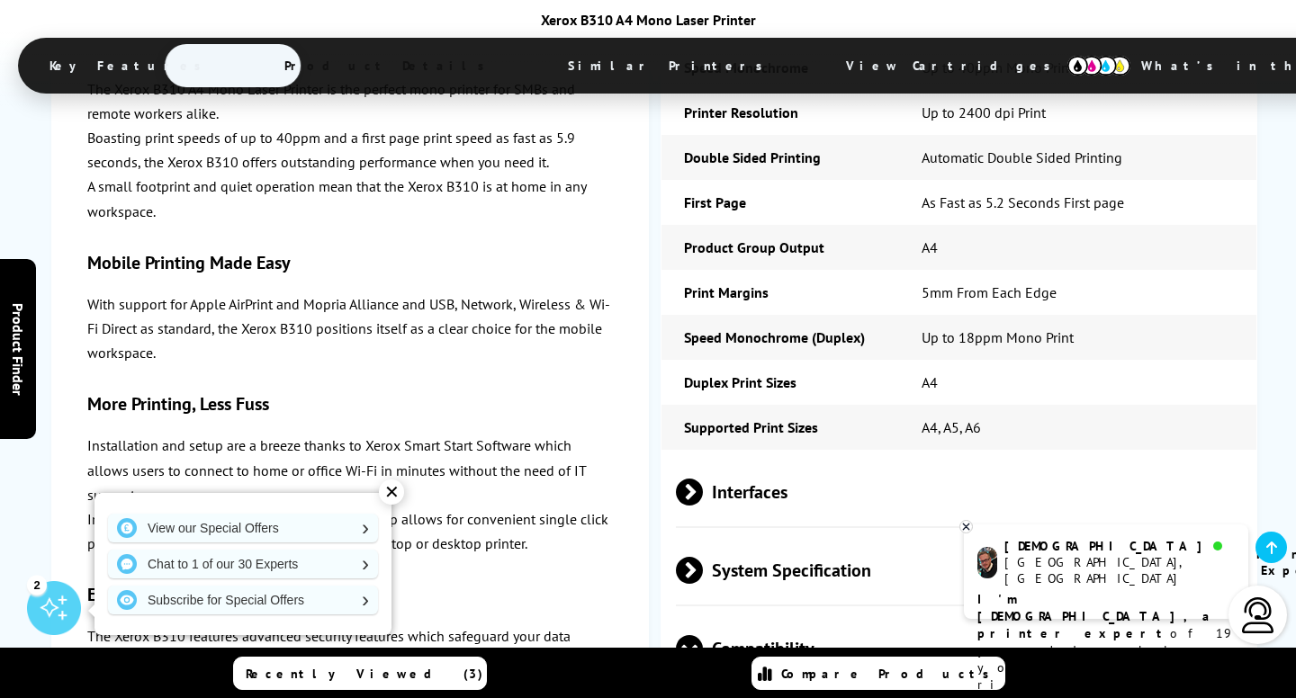
scroll to position [4300, 0]
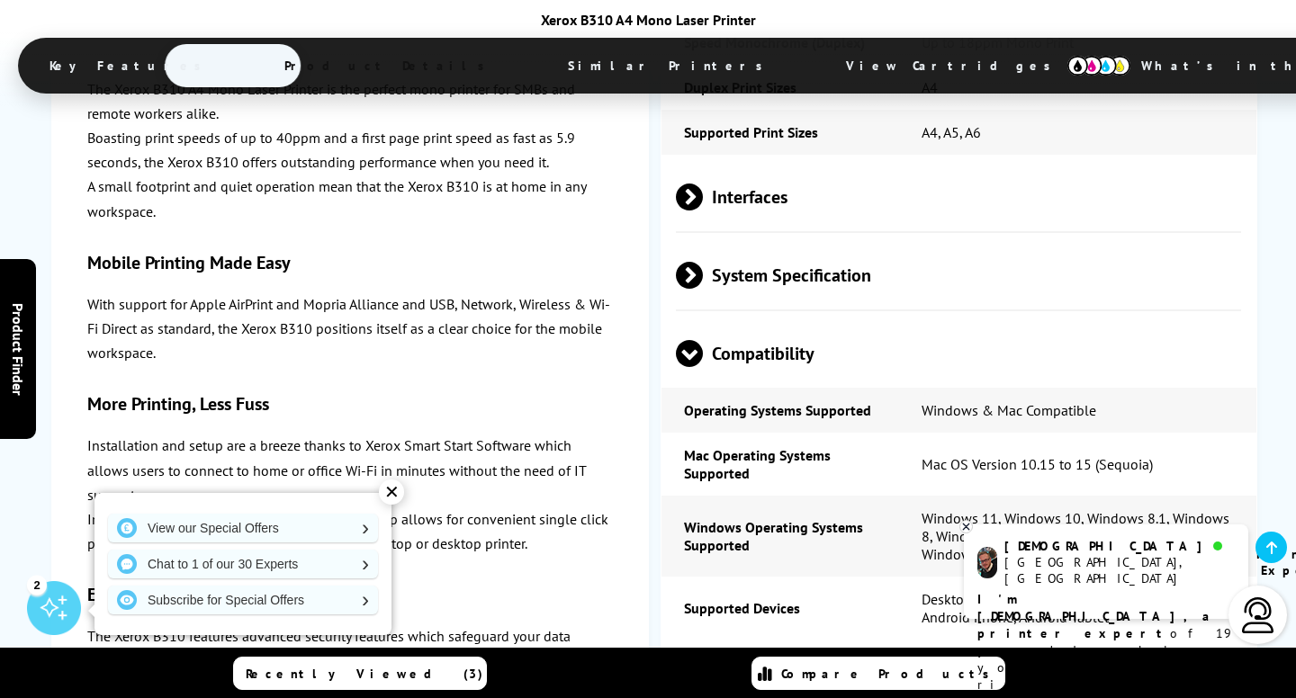
click at [780, 649] on span "Media Handling" at bounding box center [958, 682] width 565 height 67
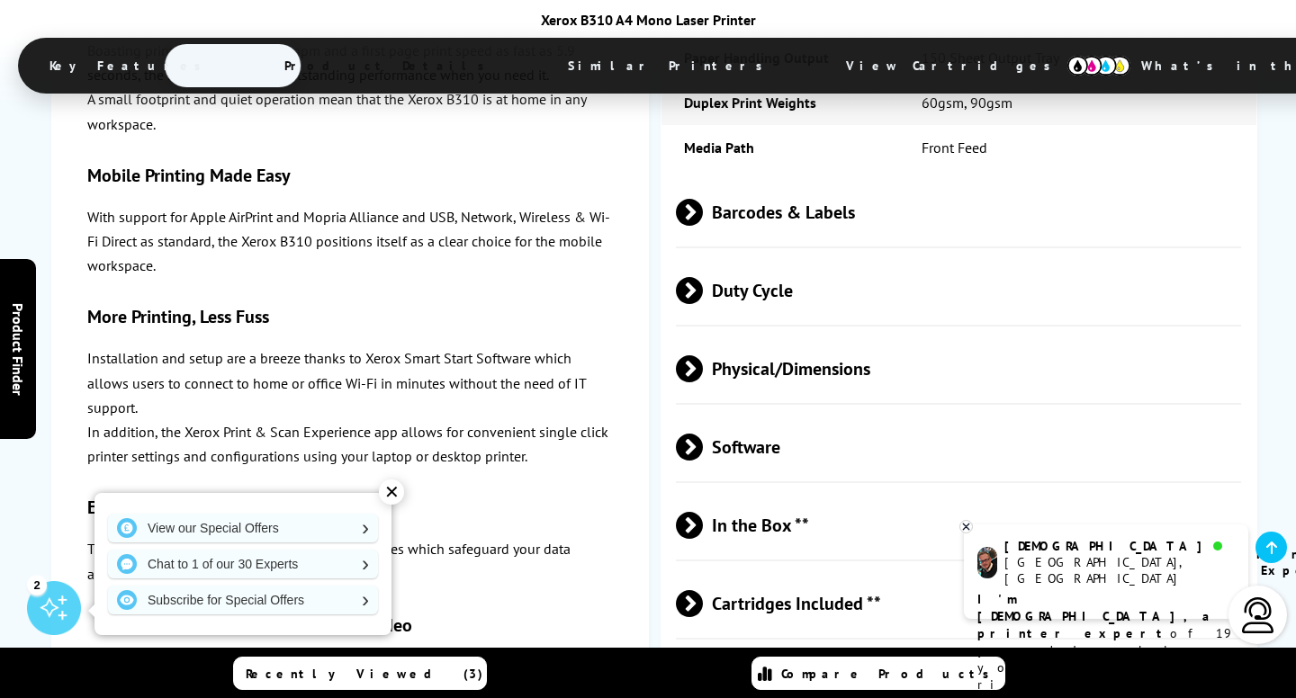
scroll to position [5534, 0]
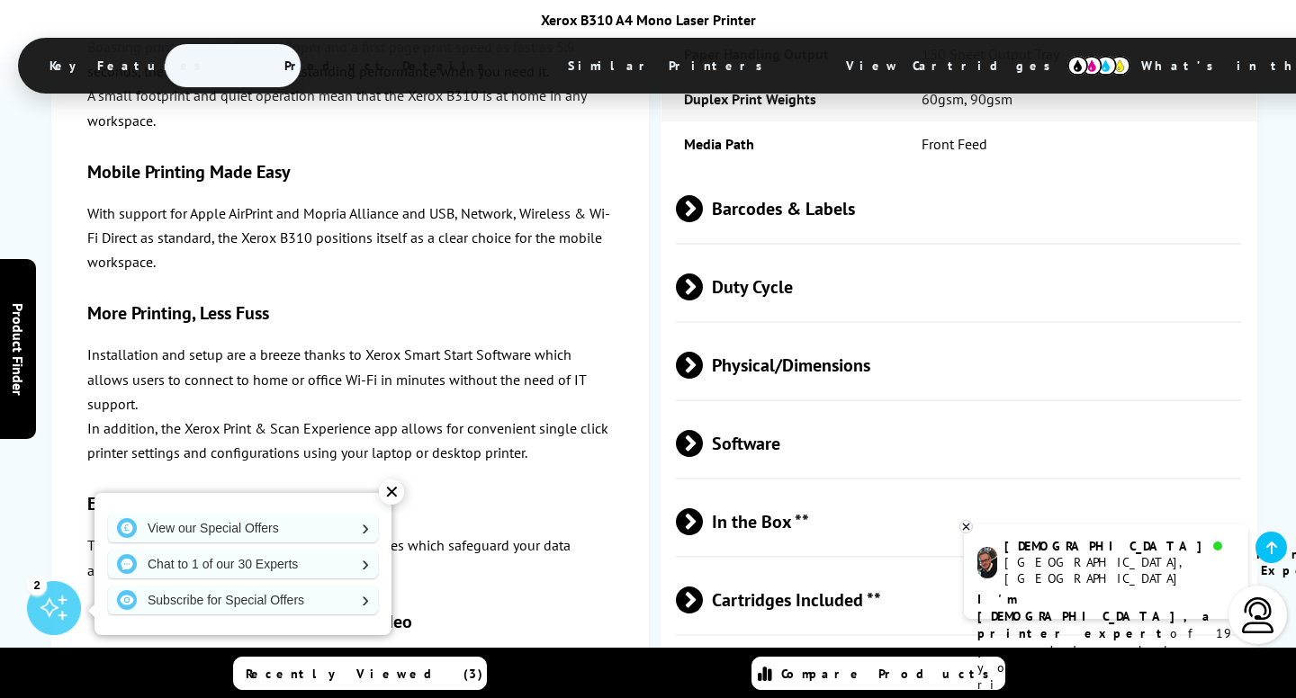
click at [791, 567] on span "Cartridges Included **" at bounding box center [958, 600] width 565 height 67
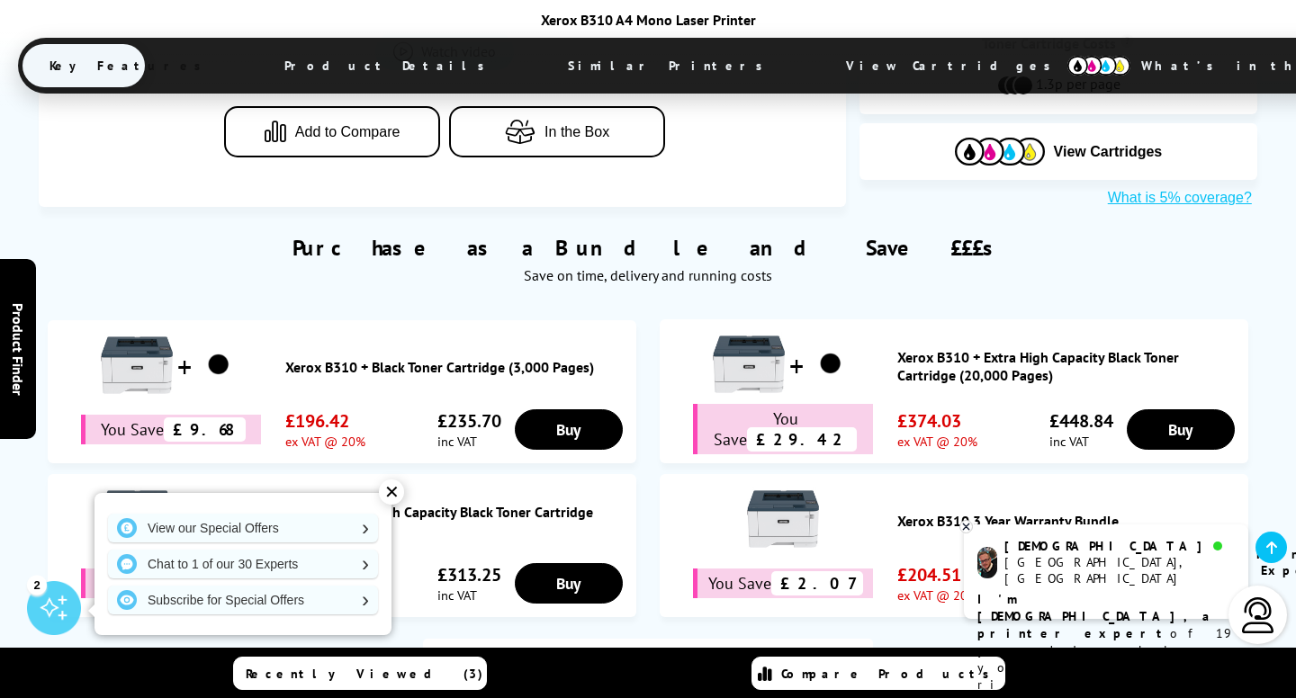
scroll to position [1060, 0]
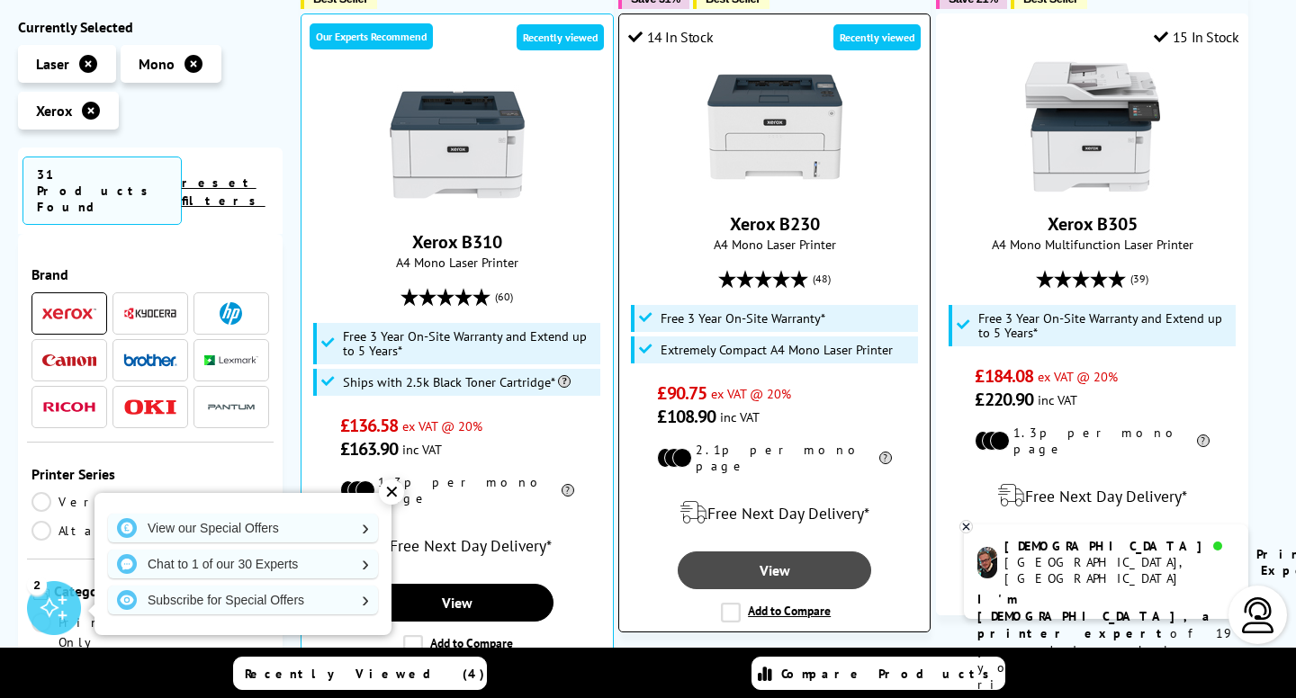
click at [766, 552] on link "View" at bounding box center [774, 571] width 193 height 38
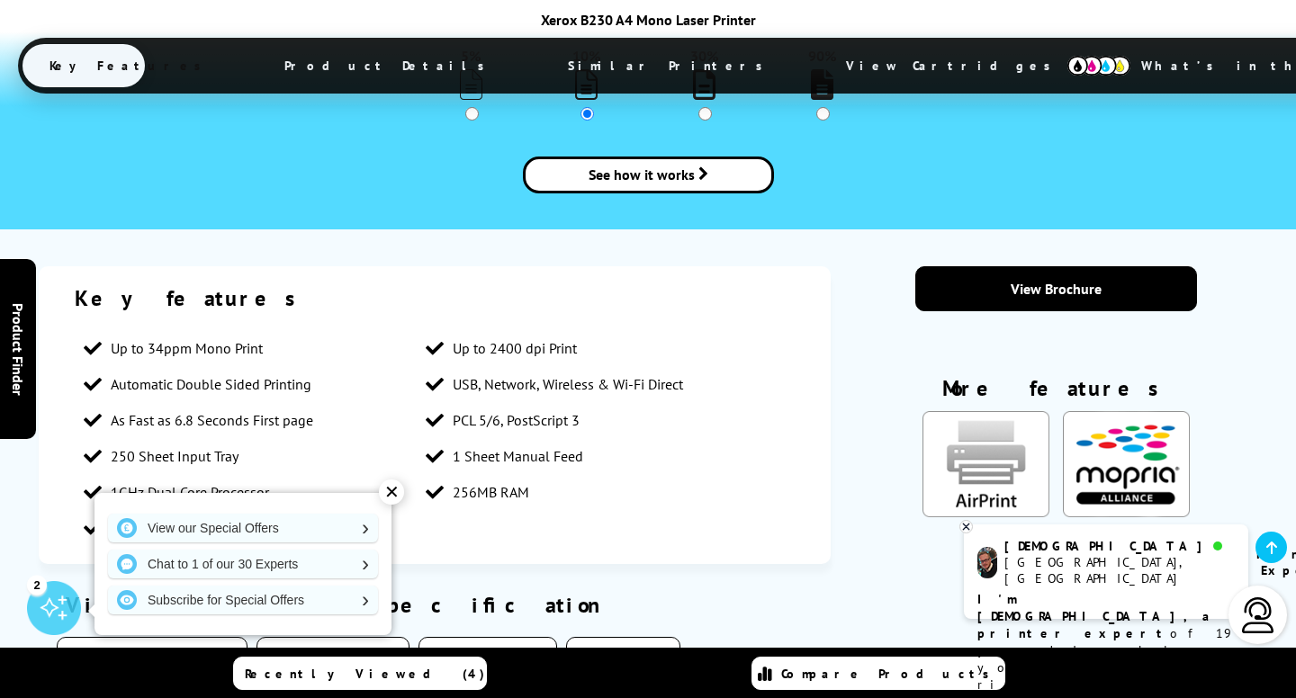
scroll to position [2455, 0]
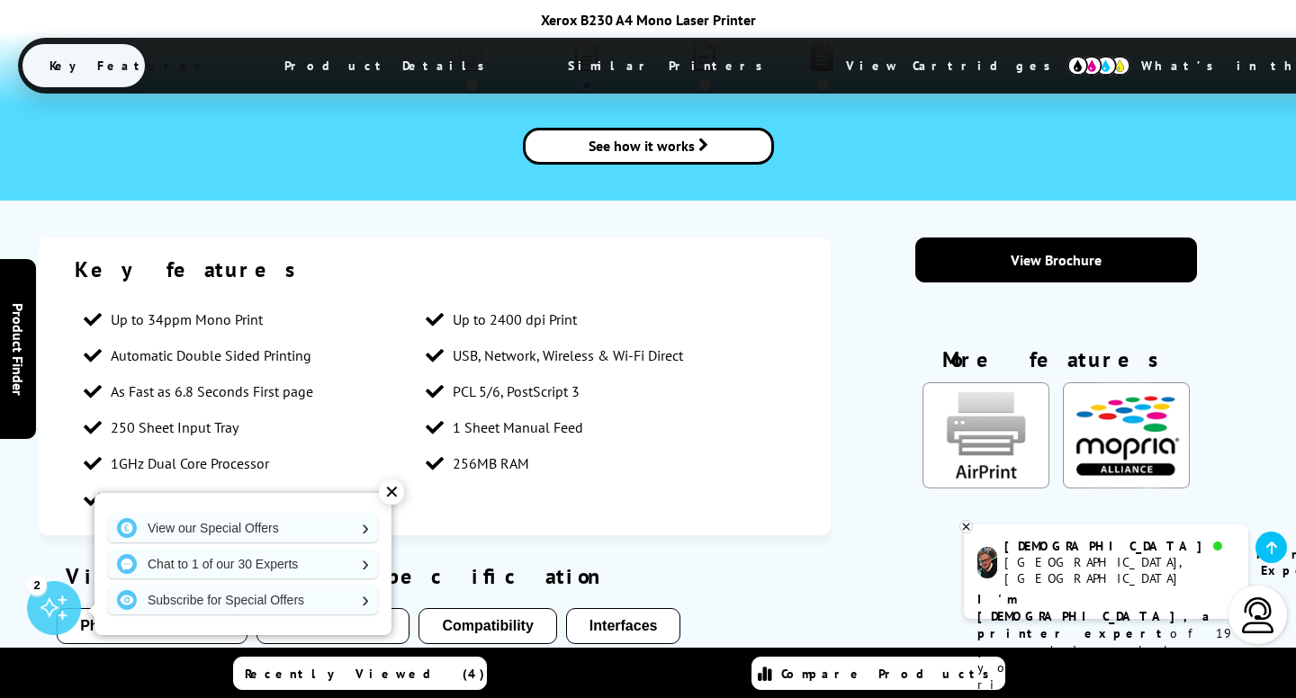
click at [528, 608] on button "Compatibility" at bounding box center [487, 626] width 138 height 36
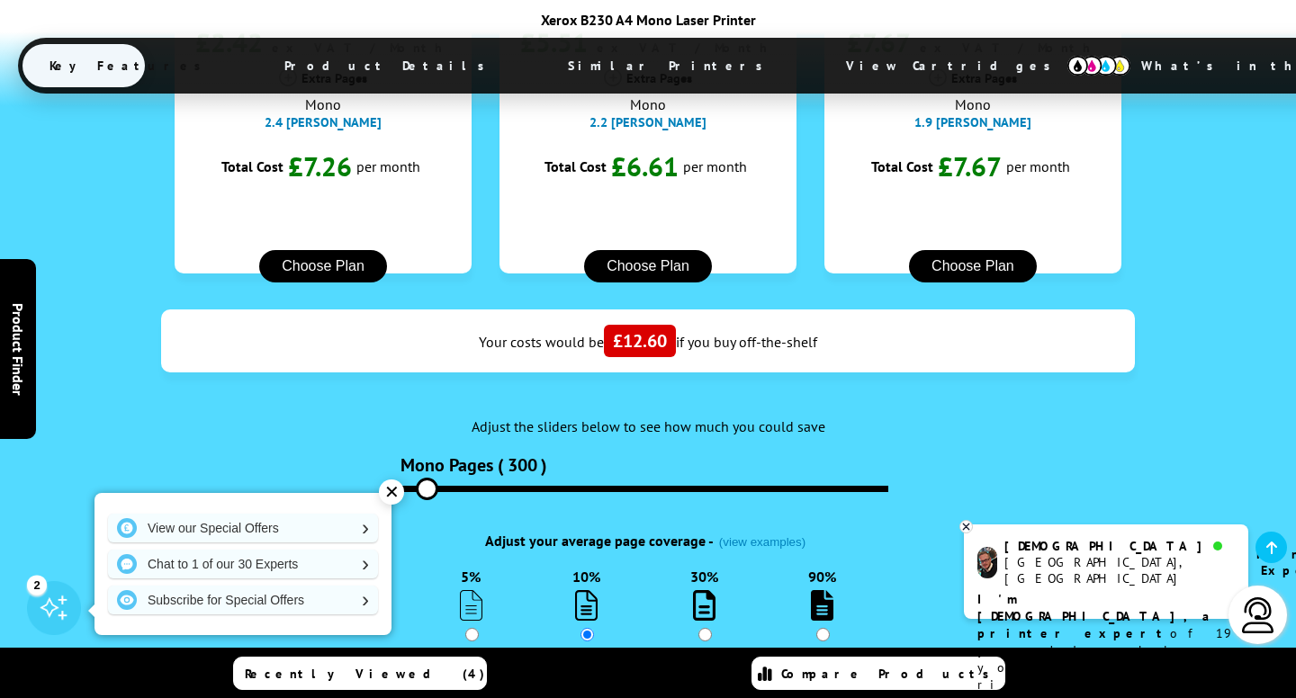
scroll to position [1875, 0]
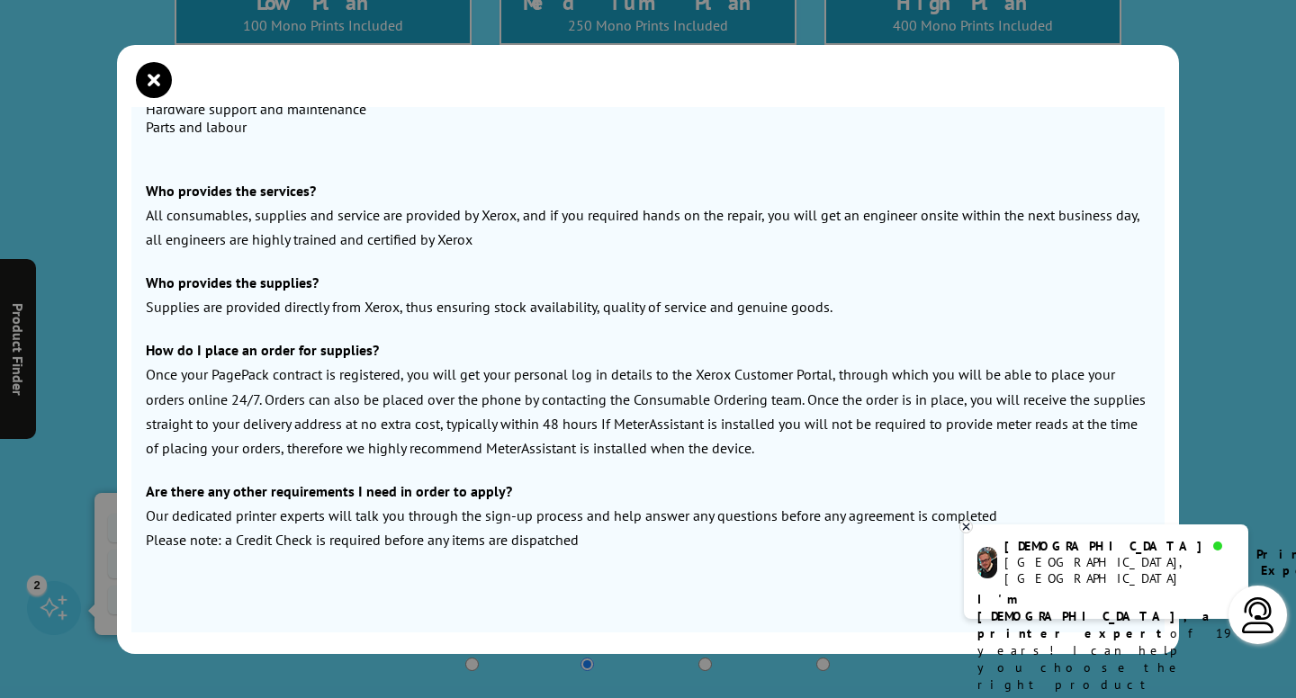
scroll to position [1453, 0]
click at [156, 80] on icon "close modal" at bounding box center [154, 80] width 36 height 36
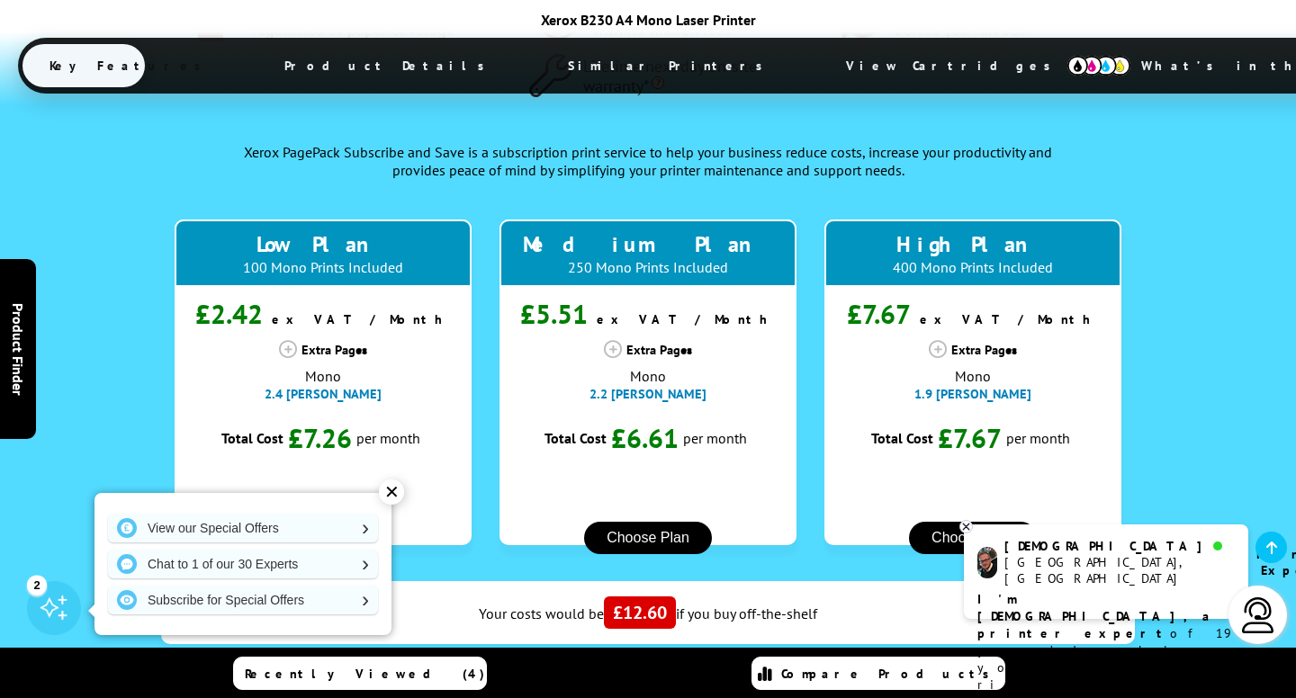
scroll to position [1637, 0]
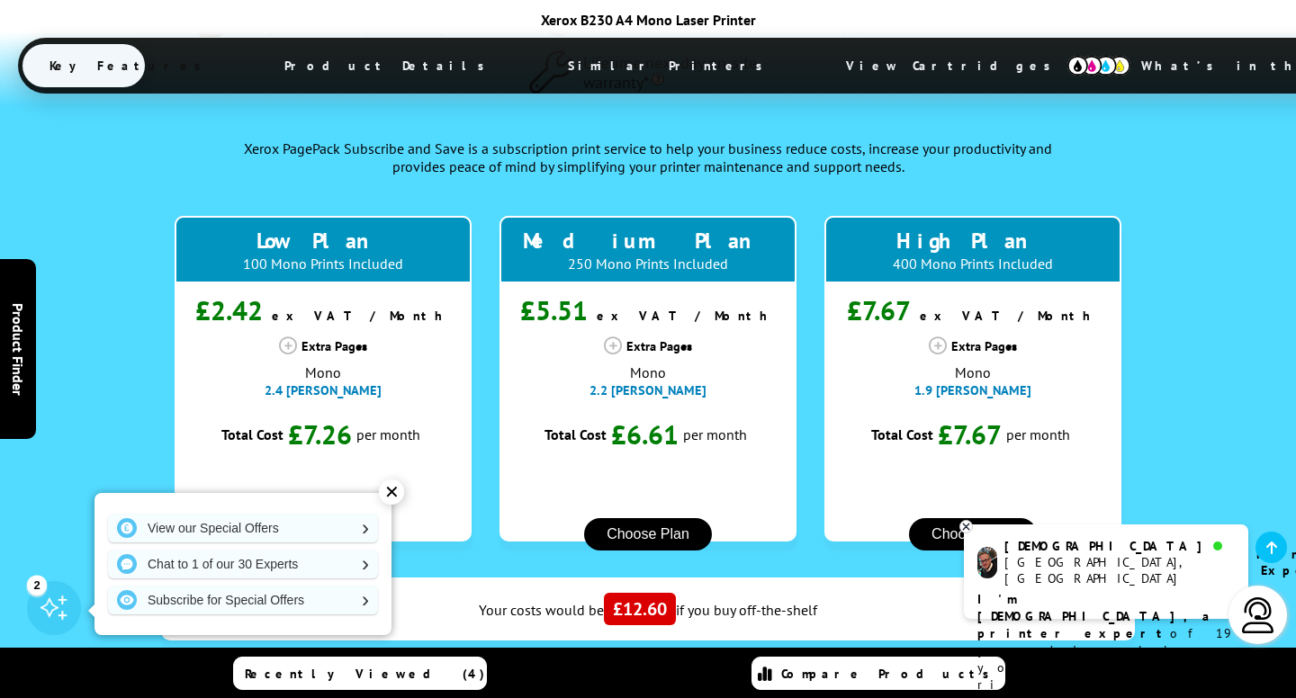
click at [324, 518] on button "Choose Plan" at bounding box center [323, 534] width 128 height 32
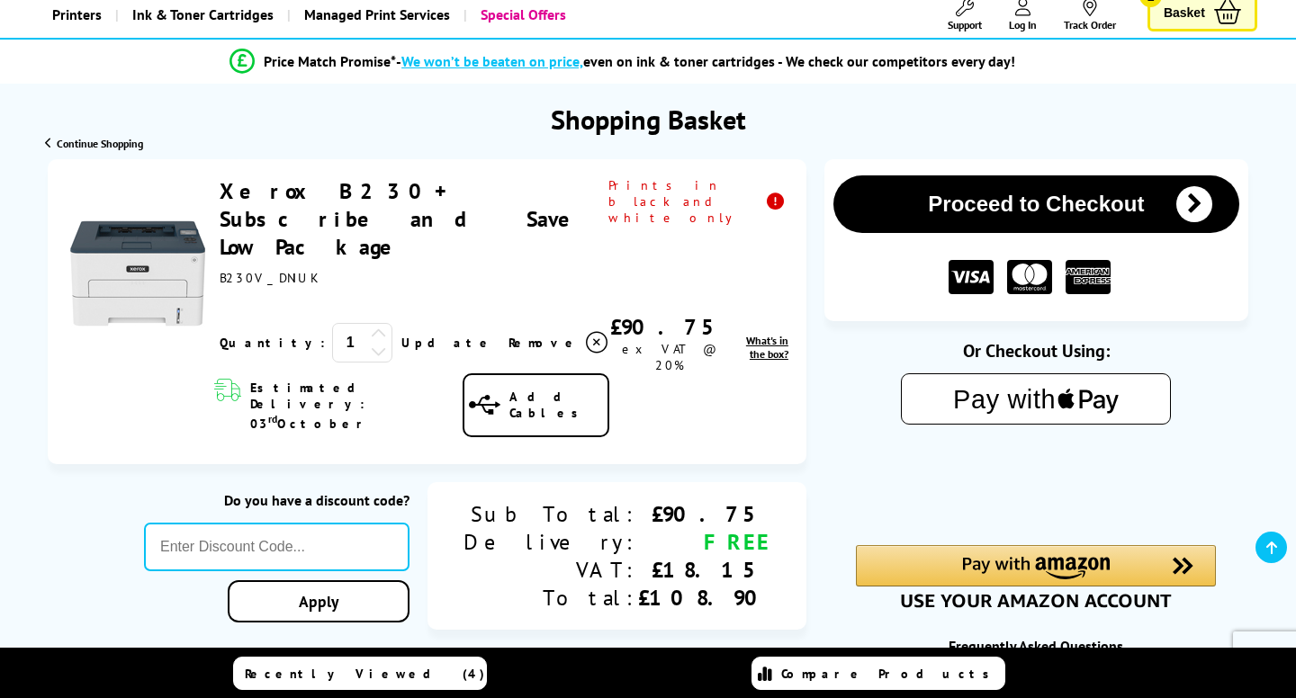
scroll to position [127, 0]
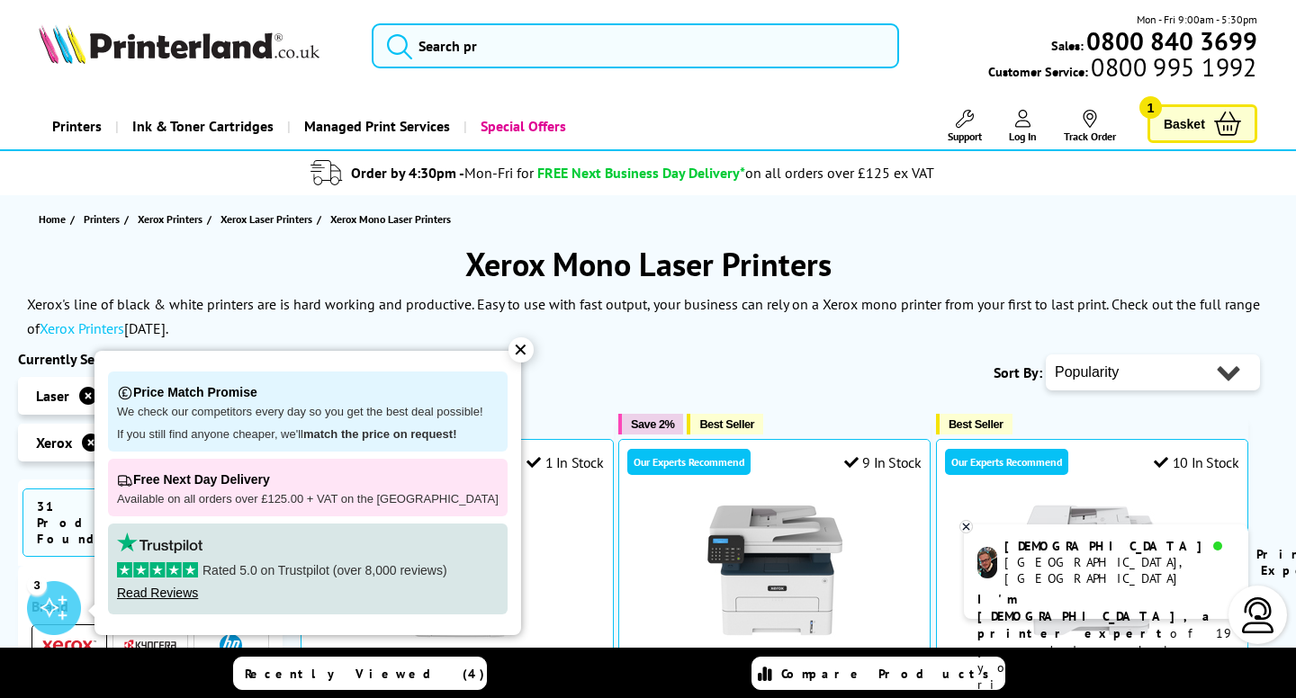
scroll to position [10, 0]
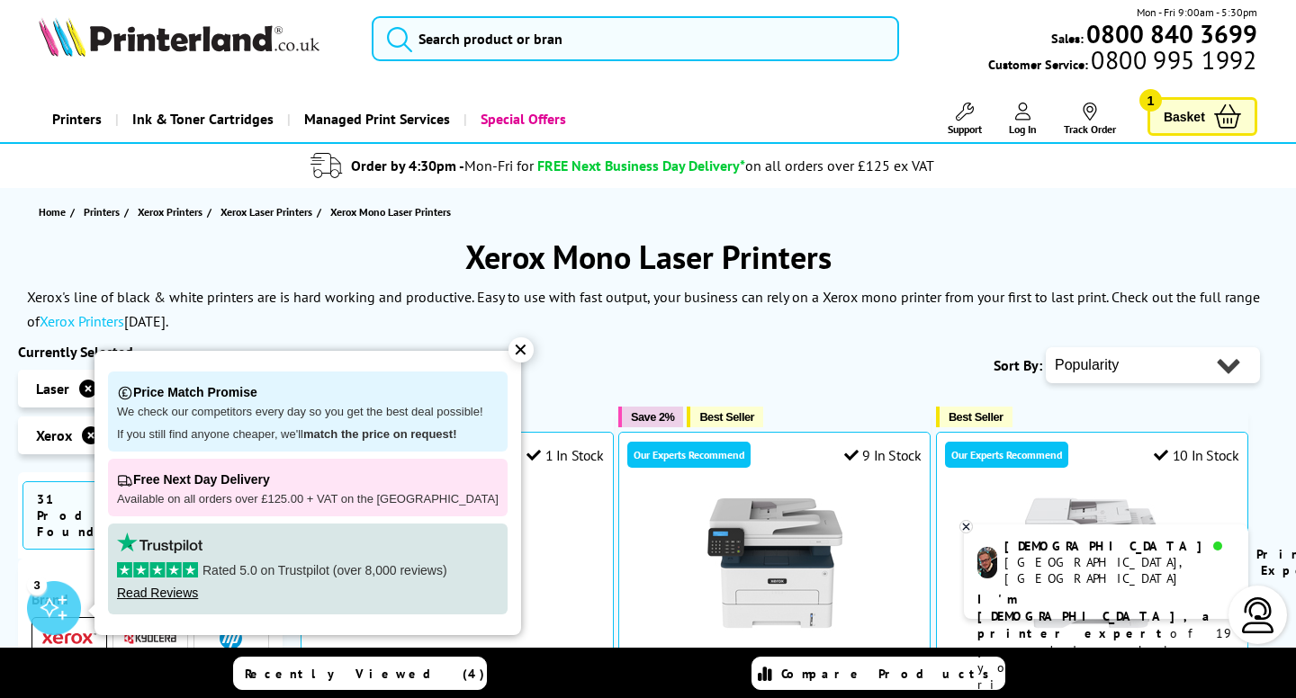
click at [508, 355] on div "✕" at bounding box center [520, 349] width 25 height 25
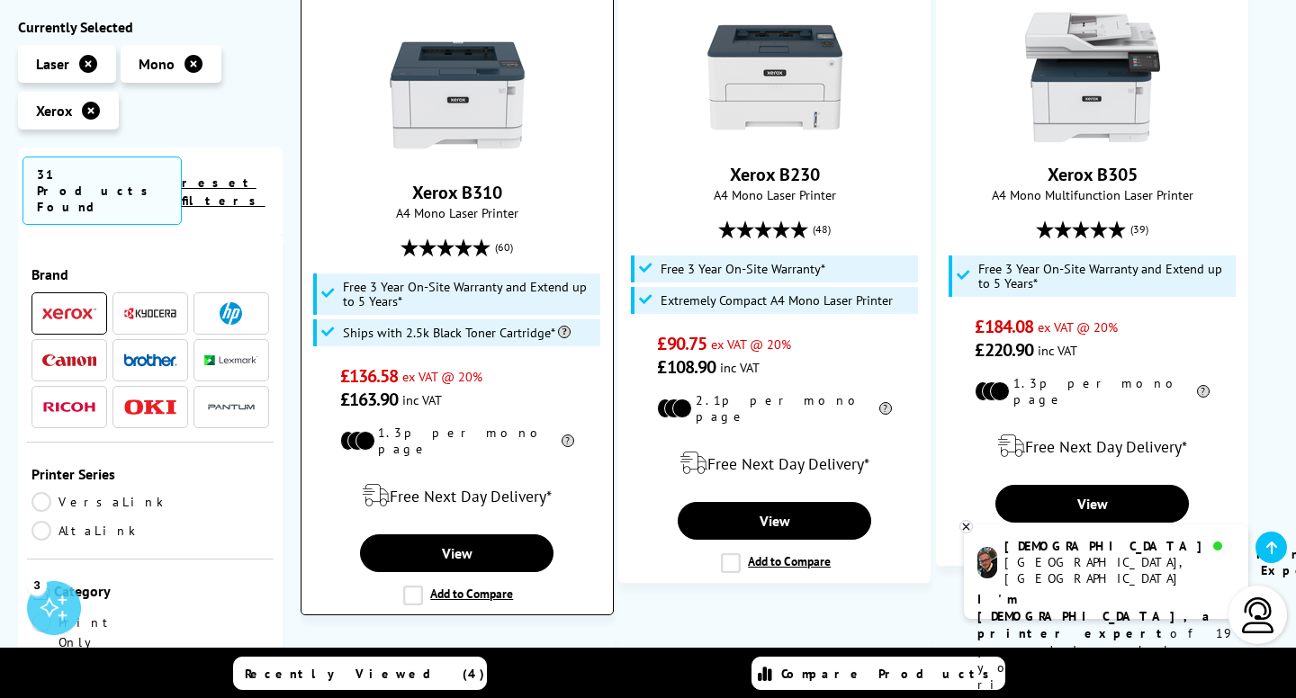
scroll to position [1167, 0]
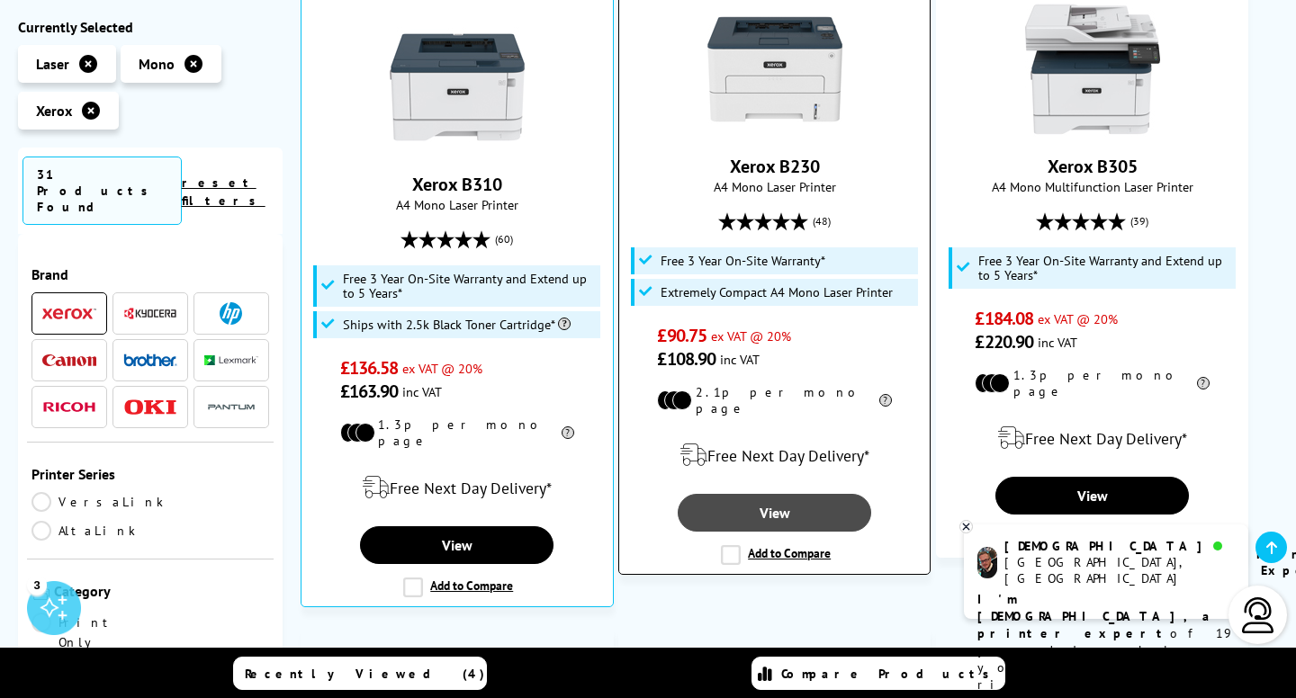
click at [752, 494] on link "View" at bounding box center [774, 513] width 193 height 38
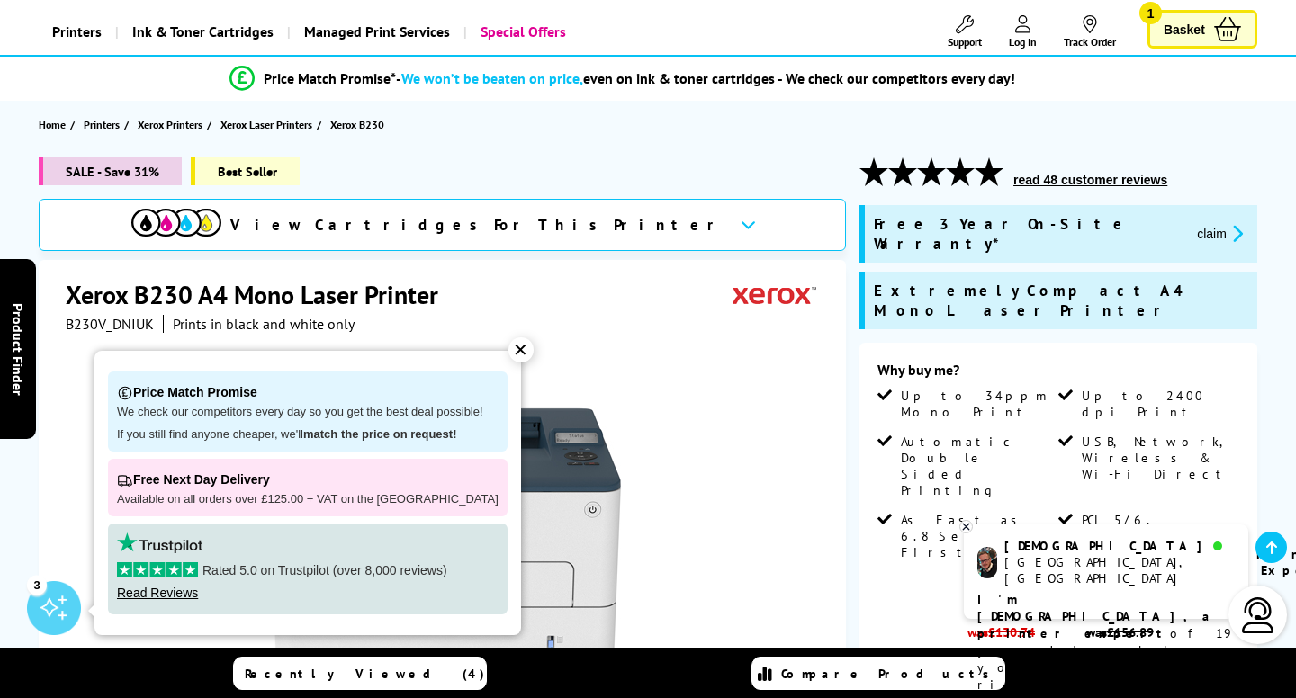
scroll to position [89, 0]
